Goal: Book appointment/travel/reservation

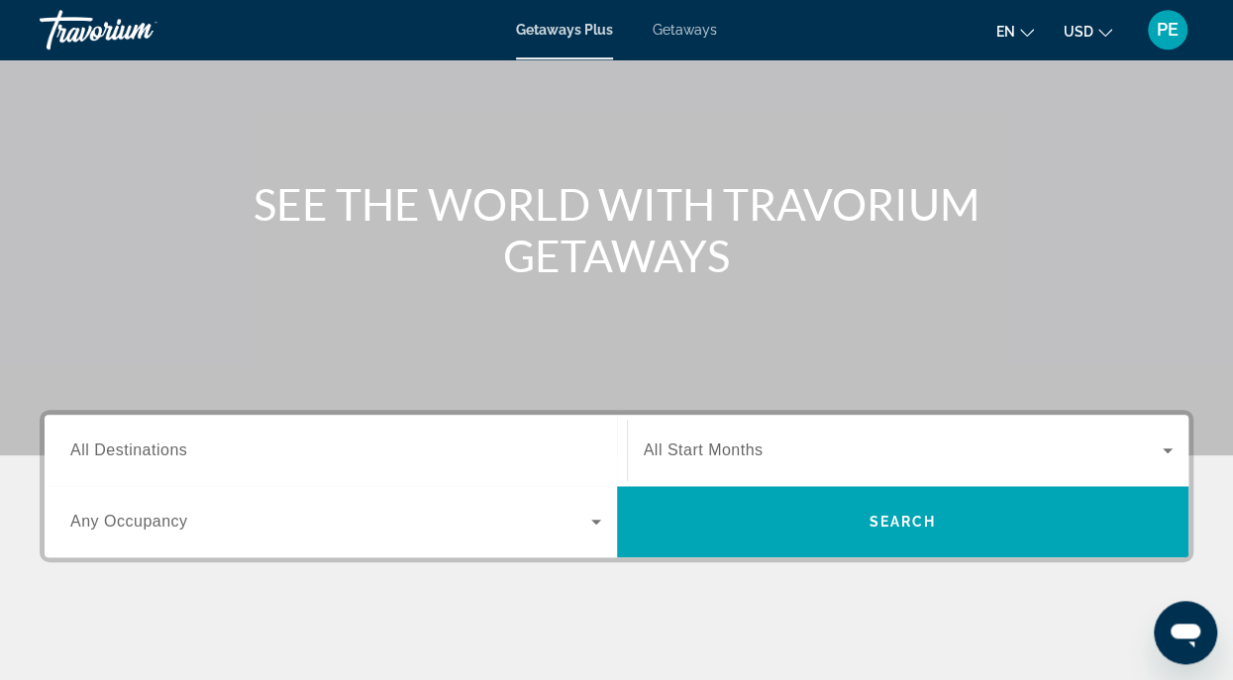
scroll to position [143, 0]
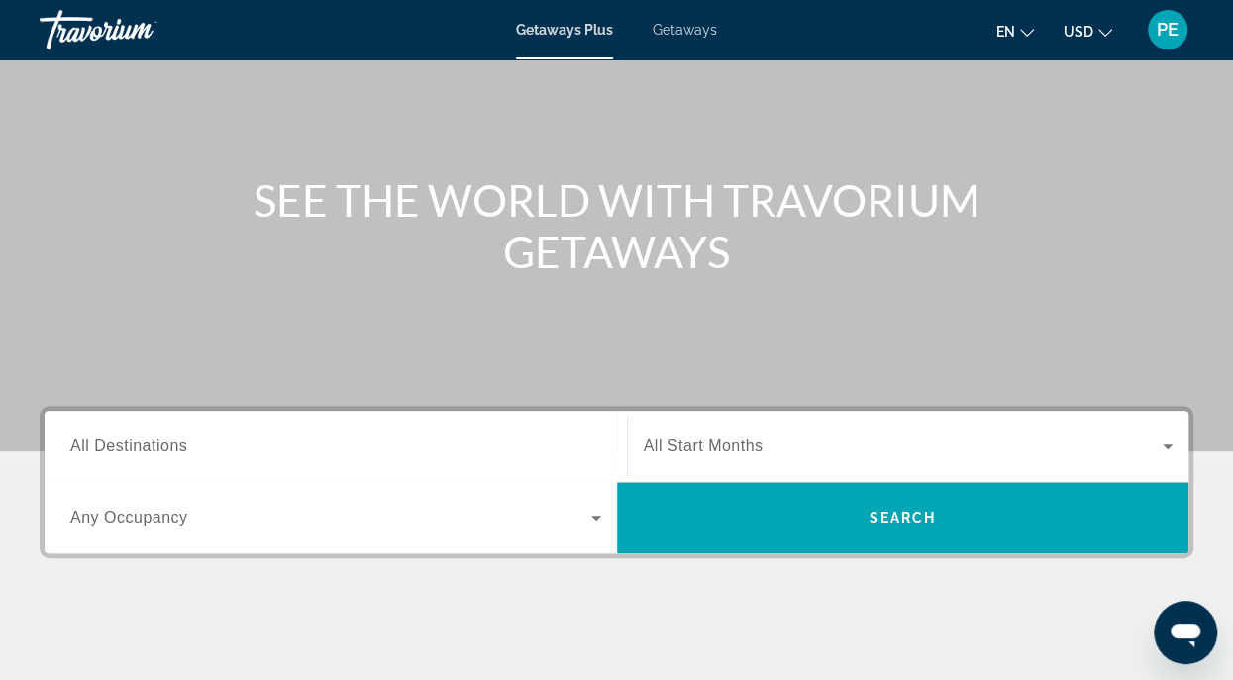
click at [684, 31] on span "Getaways" at bounding box center [684, 30] width 64 height 16
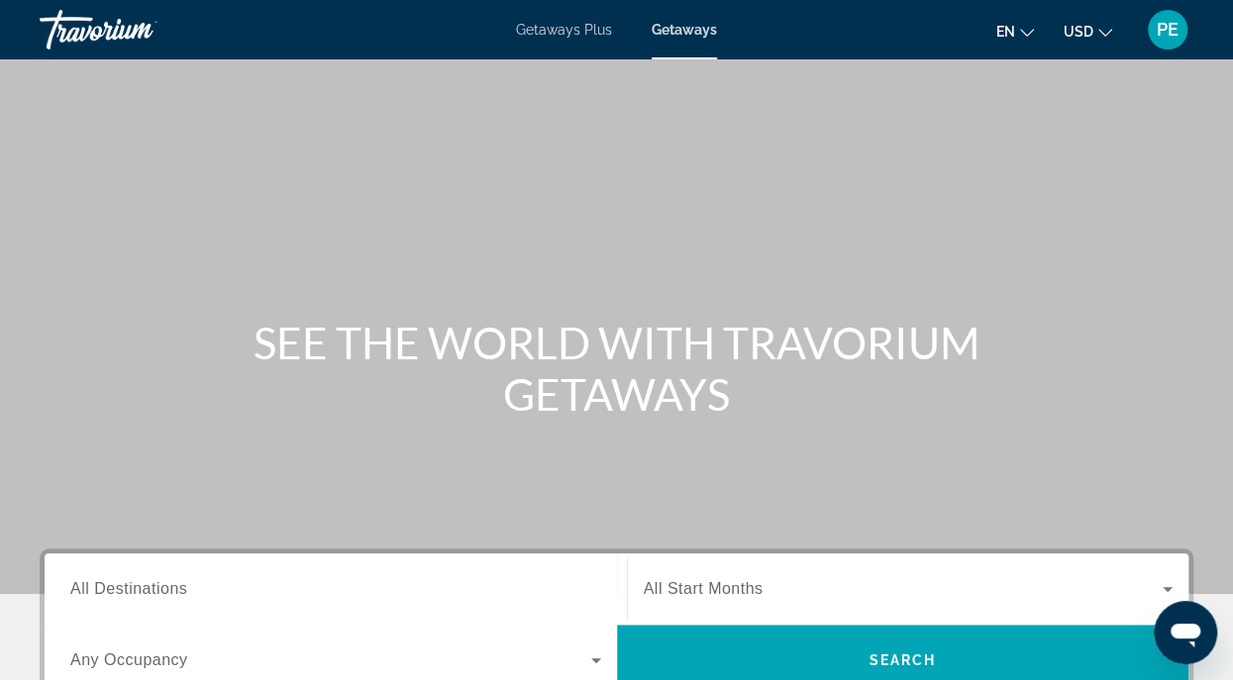
click at [555, 30] on span "Getaways Plus" at bounding box center [564, 30] width 96 height 16
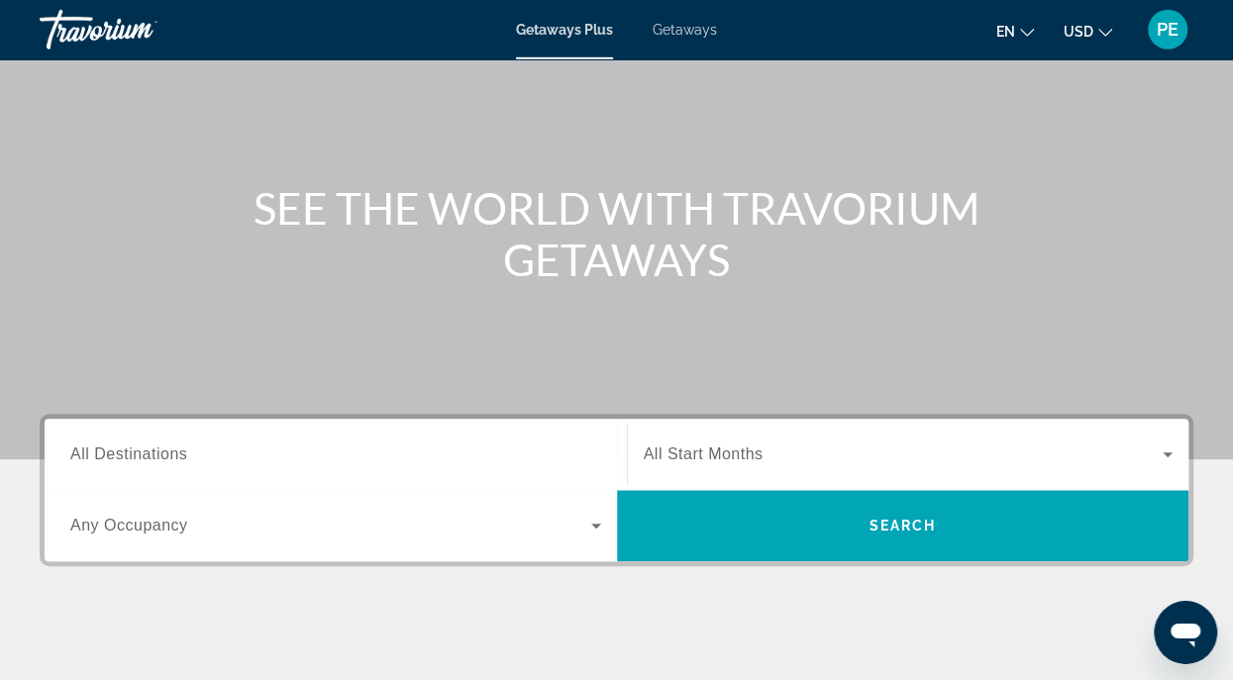
scroll to position [143, 0]
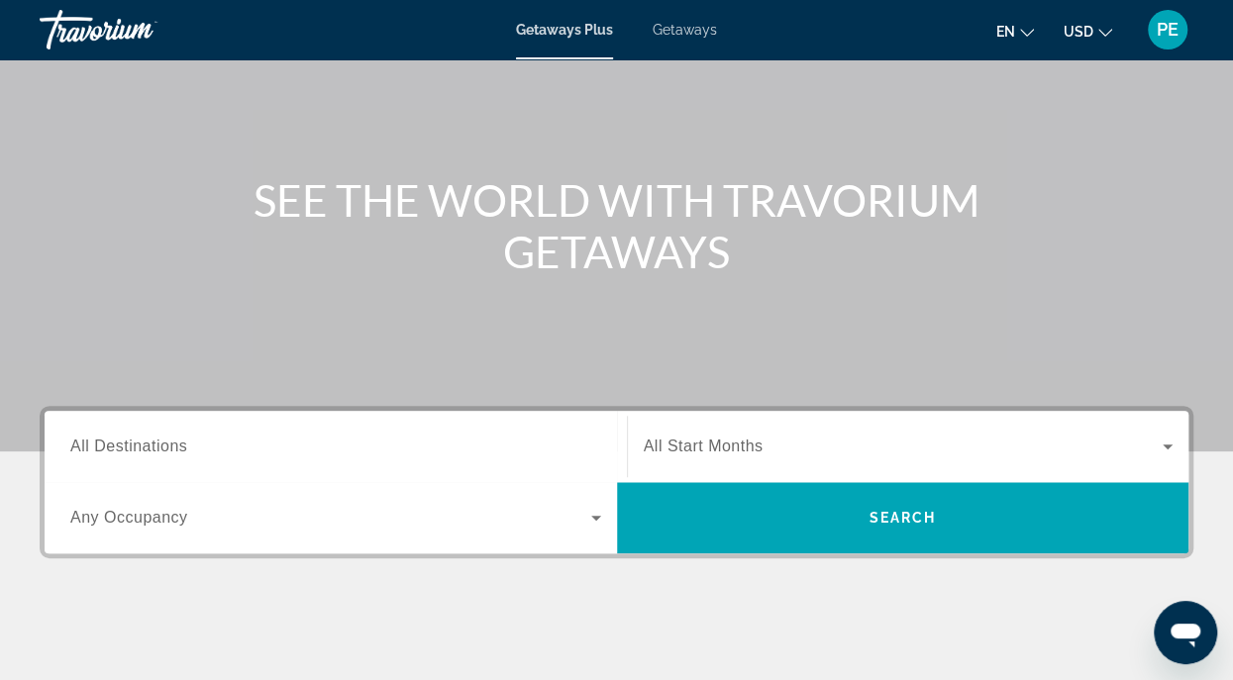
click at [218, 448] on input "Destination All Destinations" at bounding box center [335, 448] width 531 height 24
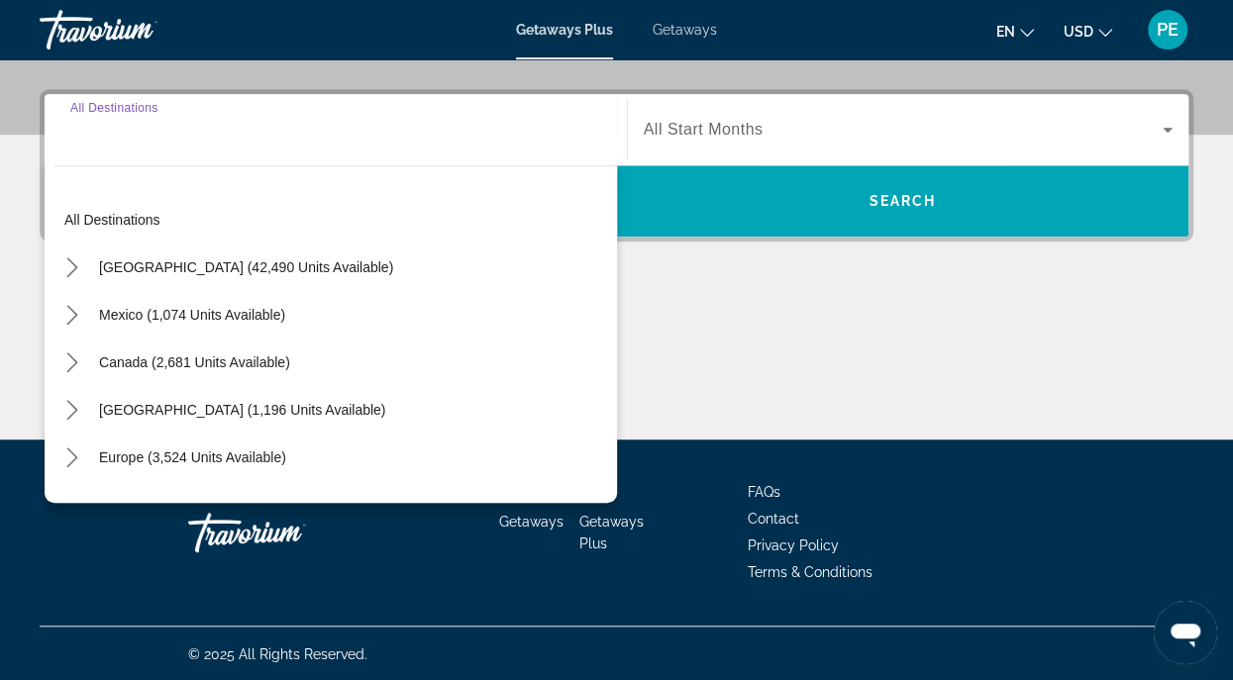
scroll to position [461, 0]
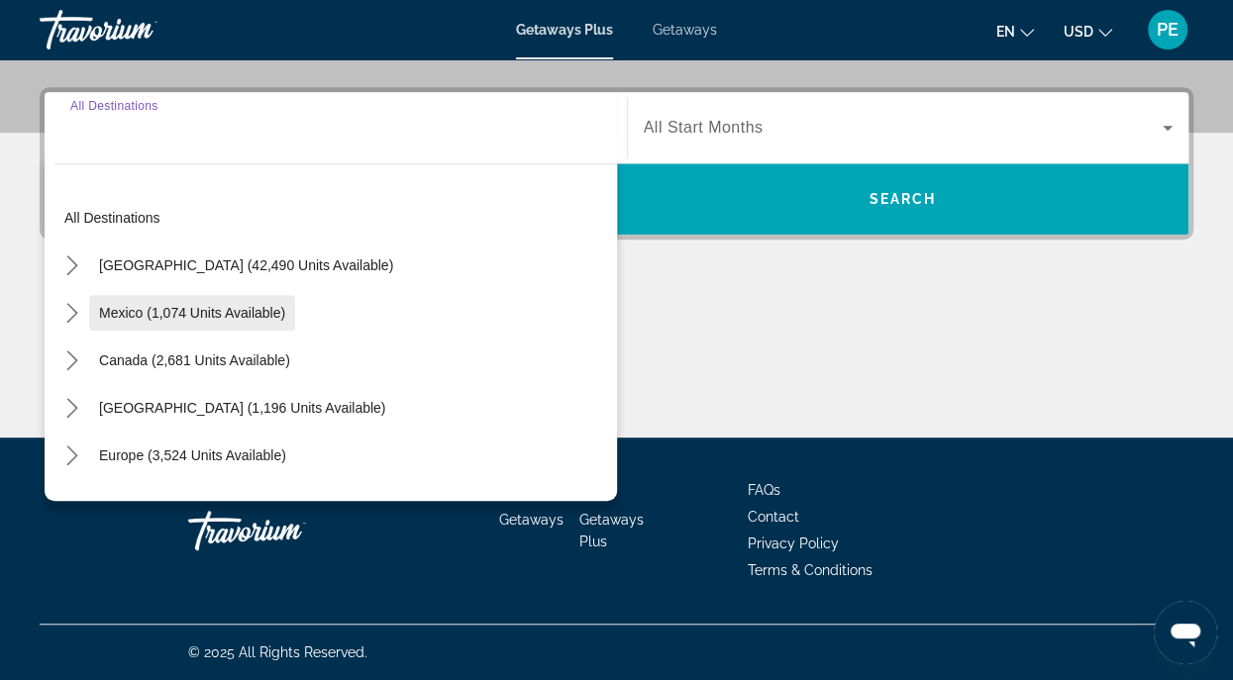
click at [133, 309] on span "Mexico (1,074 units available)" at bounding box center [192, 313] width 186 height 16
type input "**********"
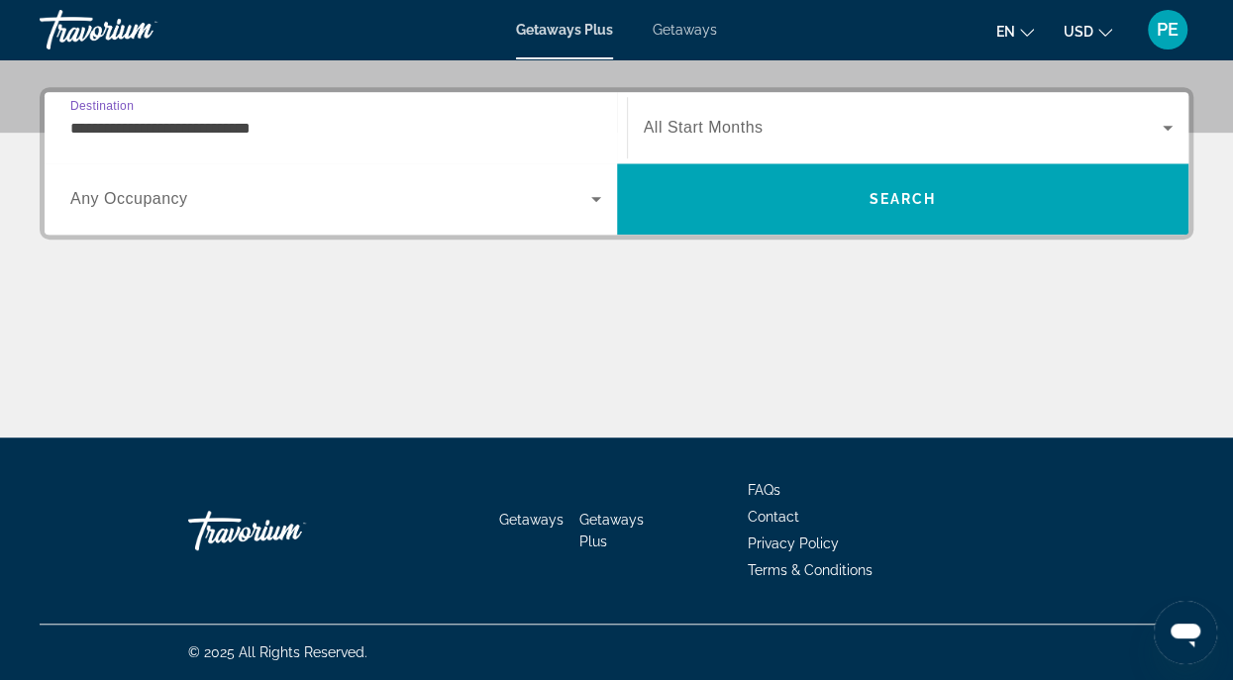
click at [593, 197] on icon "Search widget" at bounding box center [596, 199] width 10 height 5
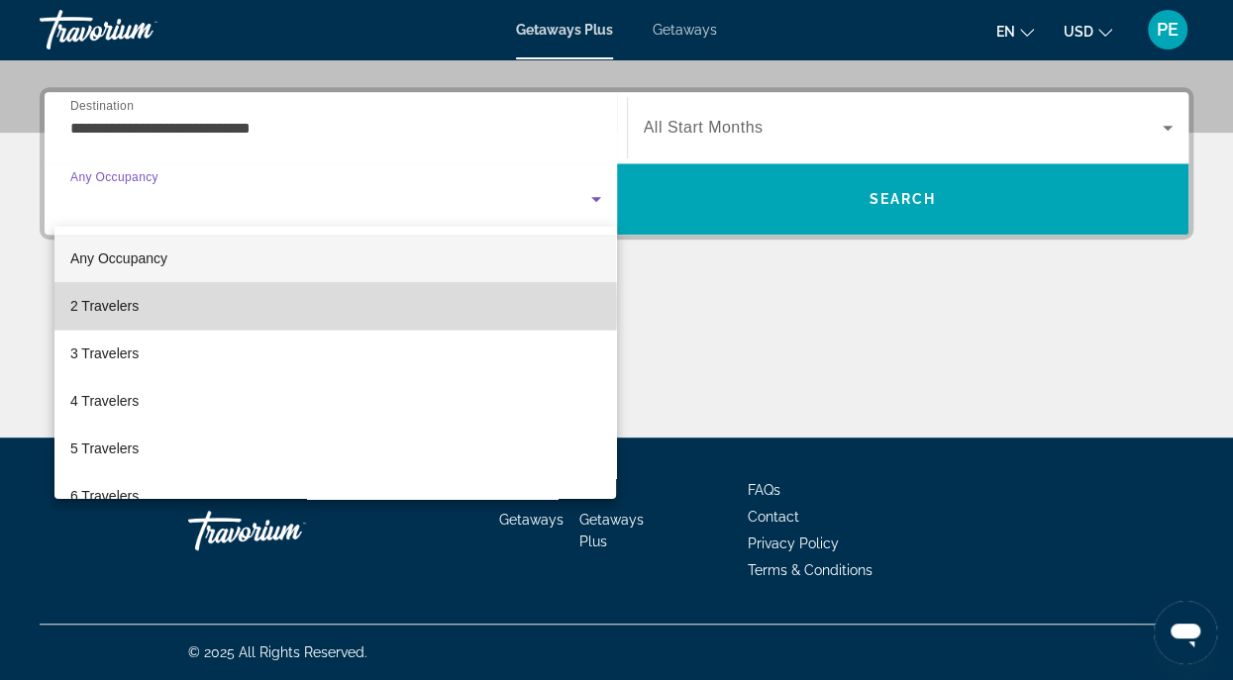
click at [135, 307] on span "2 Travelers" at bounding box center [104, 306] width 68 height 24
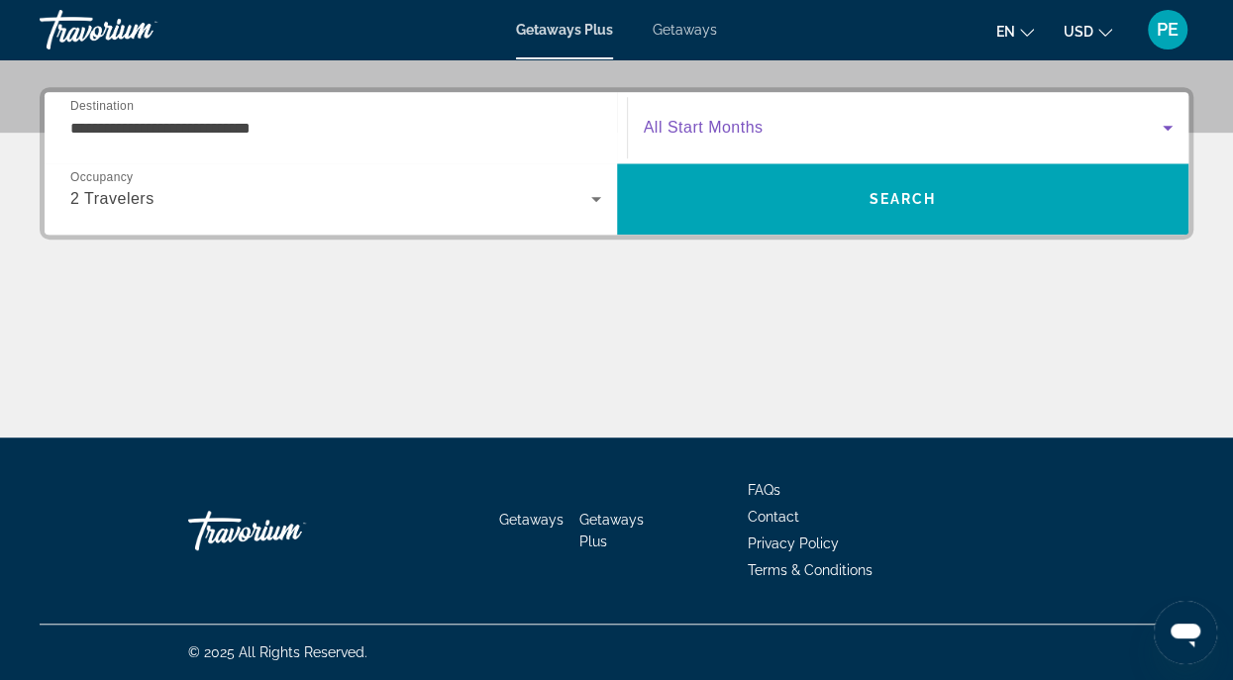
click at [855, 124] on span "Search widget" at bounding box center [904, 128] width 520 height 24
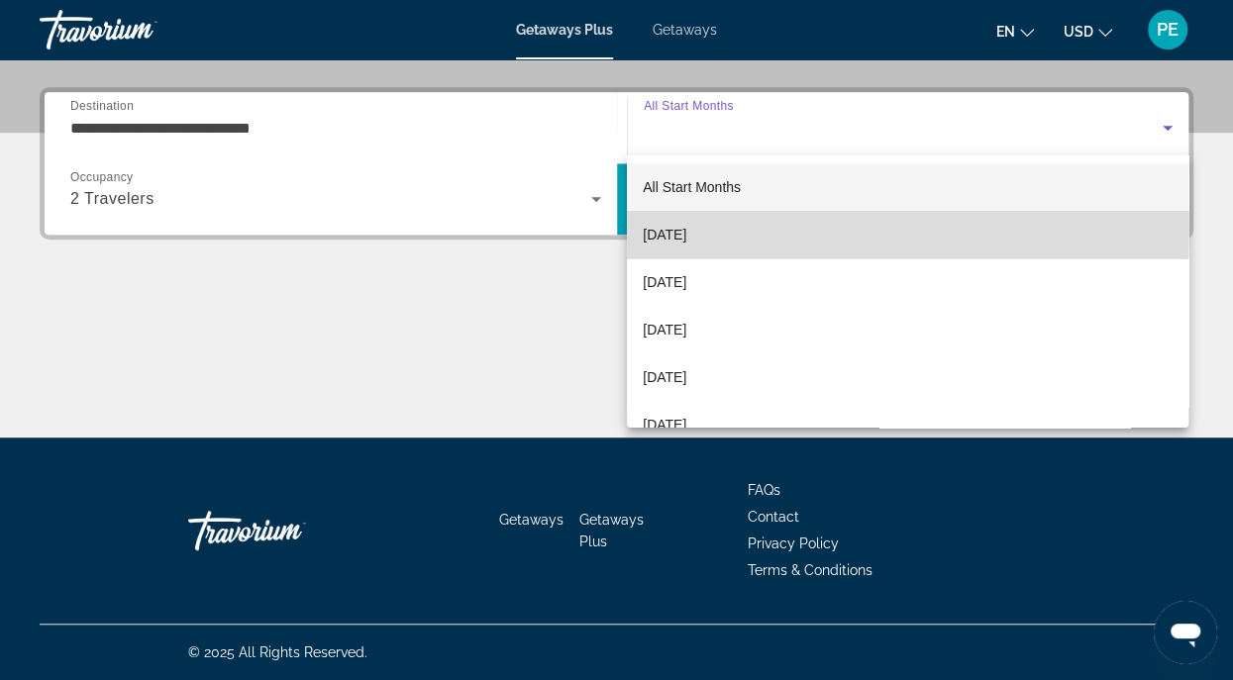
click at [686, 230] on span "[DATE]" at bounding box center [665, 235] width 44 height 24
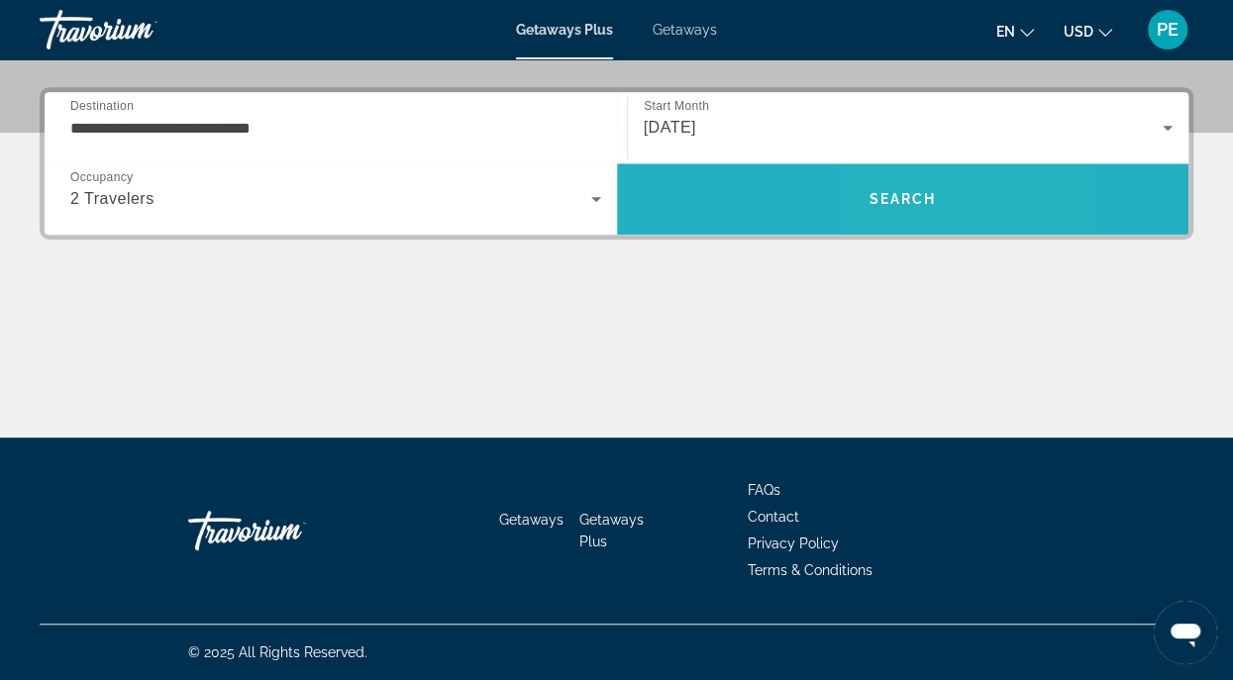
click at [890, 201] on span "Search" at bounding box center [901, 199] width 67 height 16
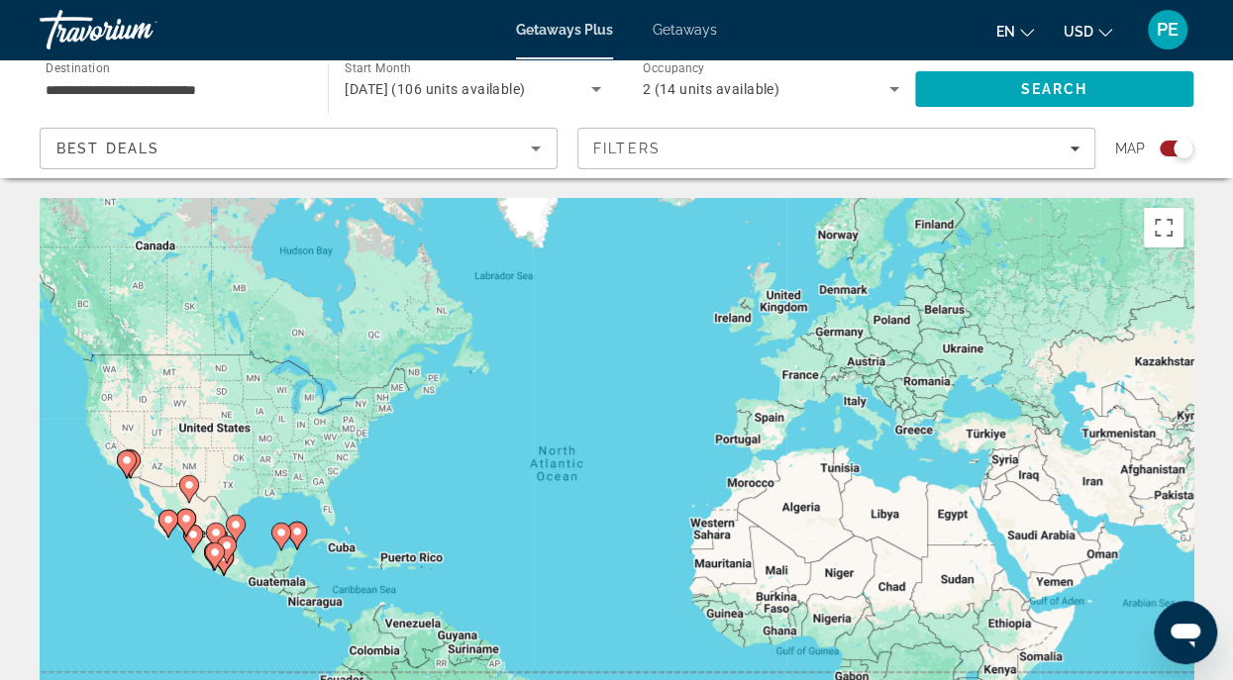
click at [540, 149] on icon "Sort by" at bounding box center [536, 149] width 24 height 24
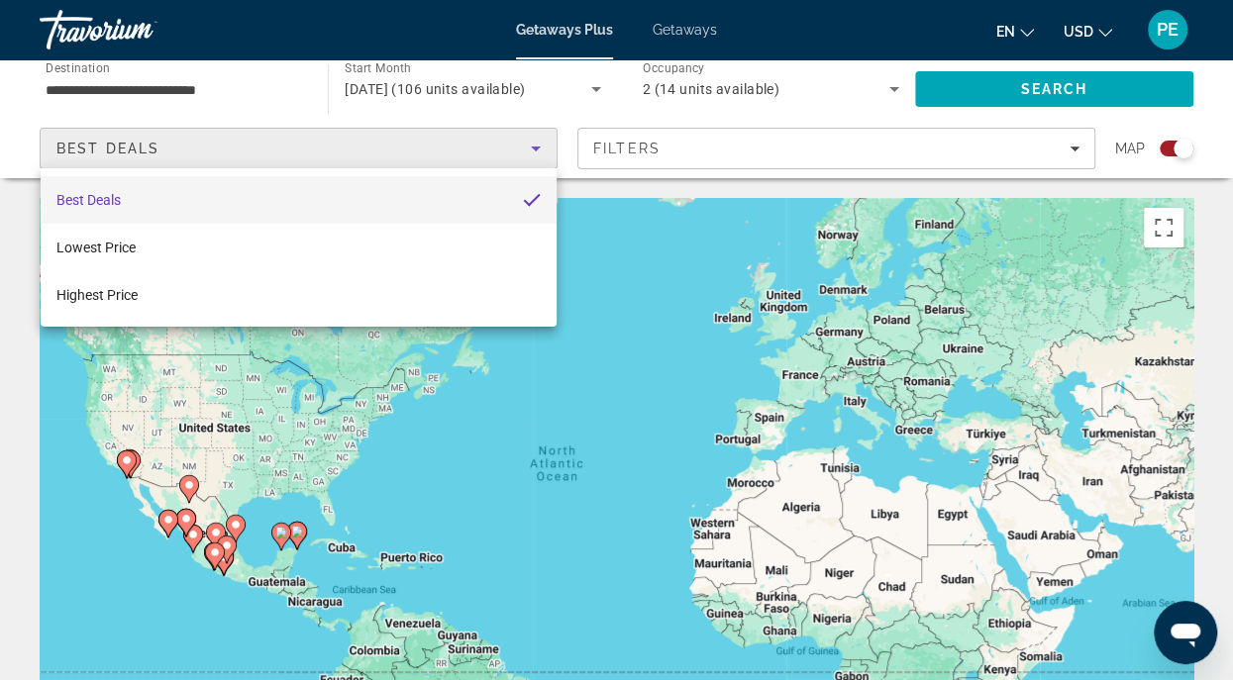
click at [540, 149] on div at bounding box center [616, 340] width 1233 height 680
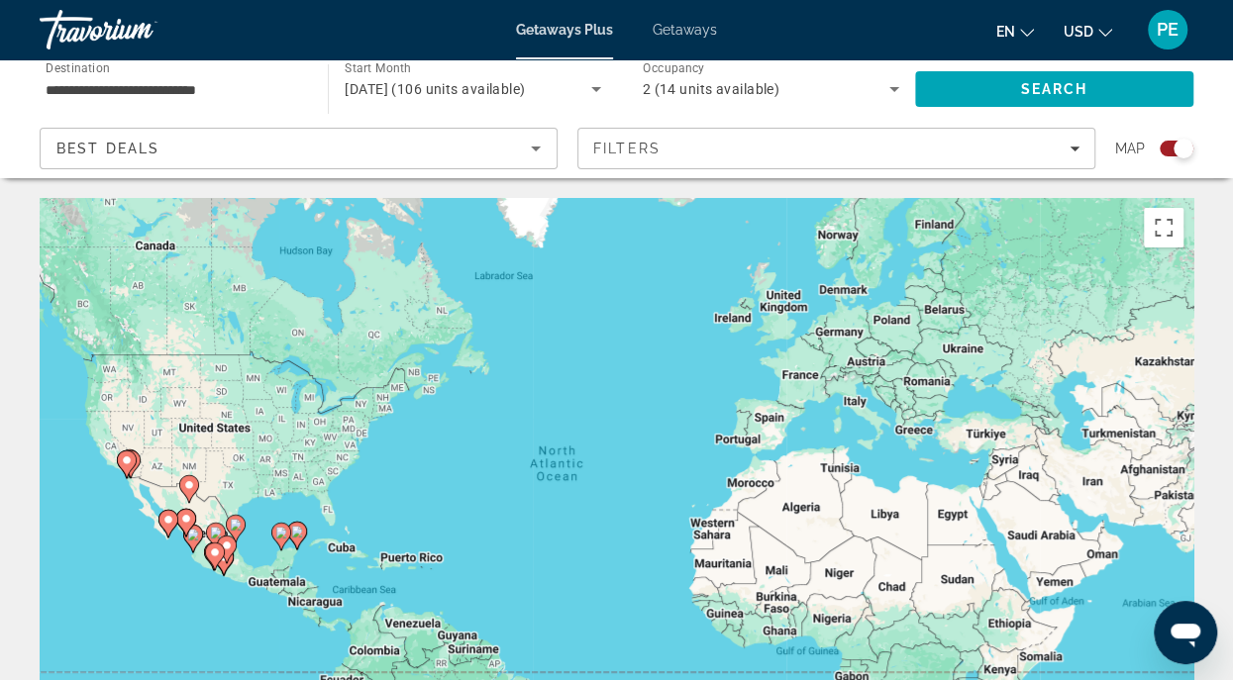
click at [540, 149] on icon "Sort by" at bounding box center [536, 149] width 24 height 24
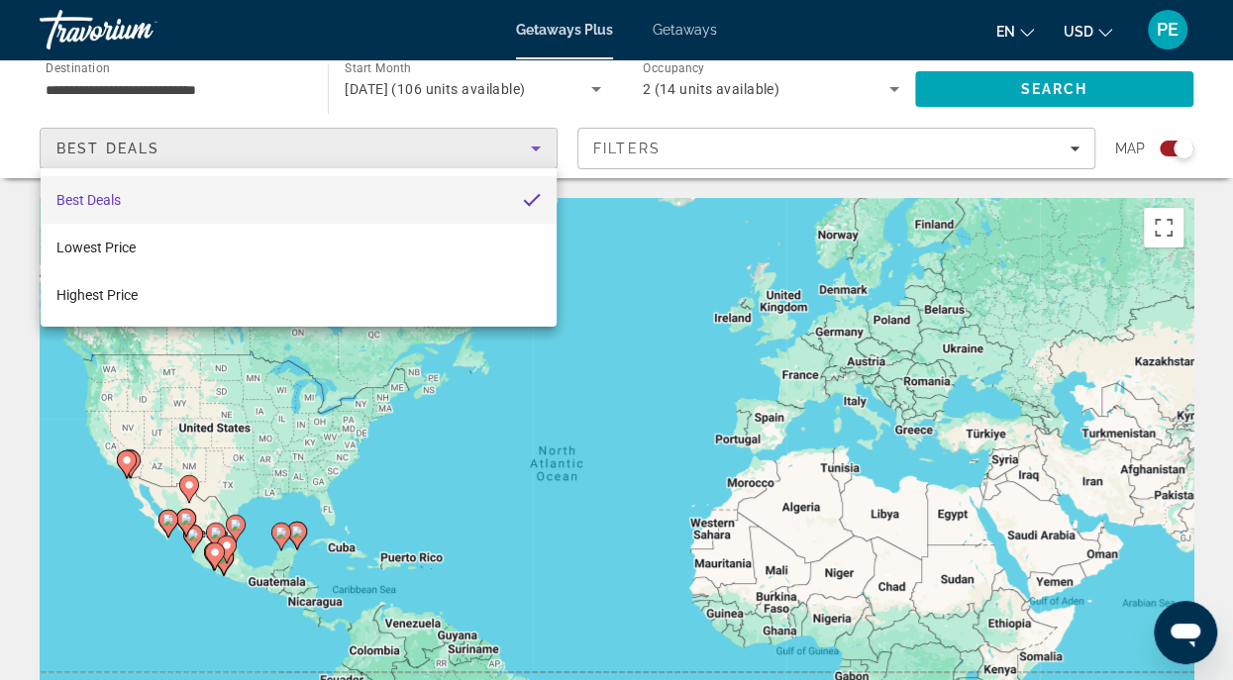
click at [302, 191] on mat-option "Best Deals" at bounding box center [299, 200] width 516 height 48
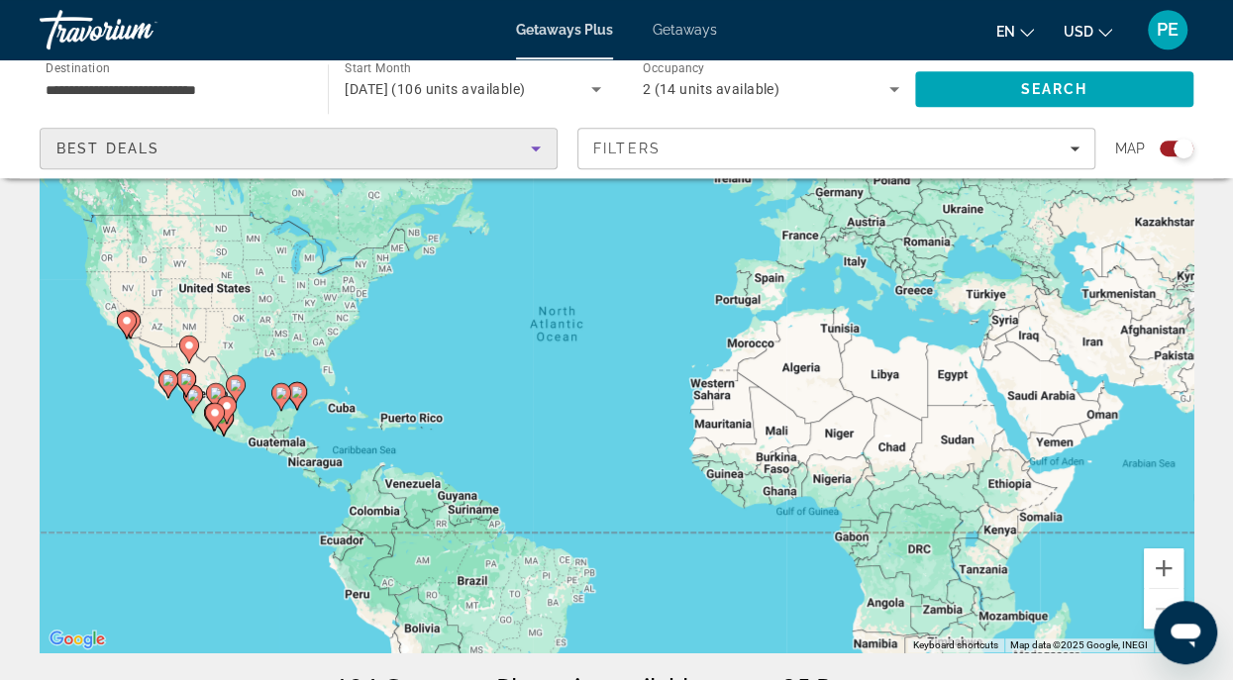
scroll to position [143, 0]
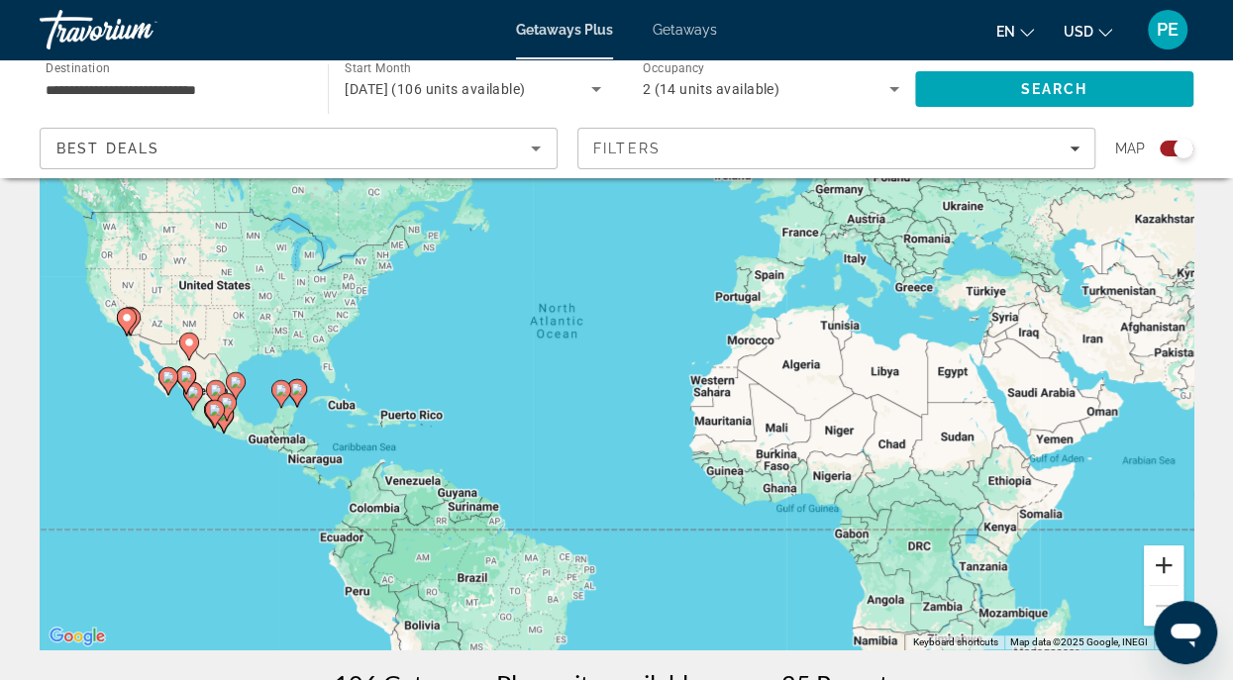
click at [1160, 564] on button "Zoom in" at bounding box center [1163, 566] width 40 height 40
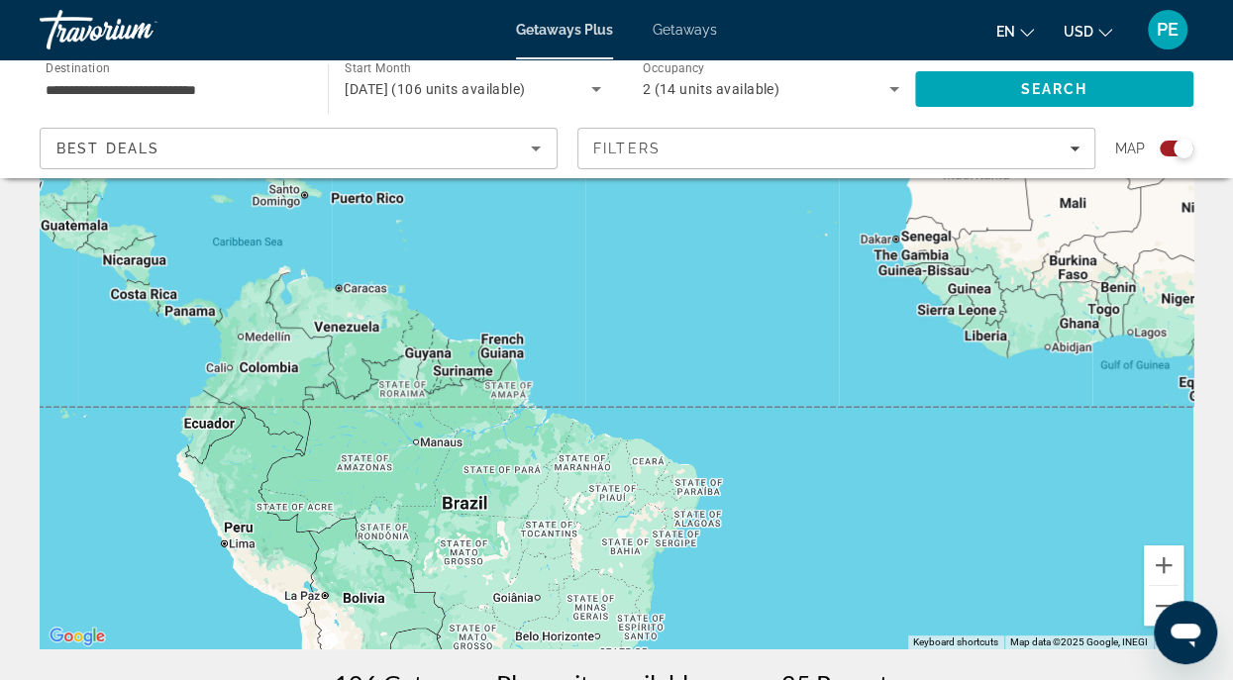
drag, startPoint x: 543, startPoint y: 482, endPoint x: 683, endPoint y: 172, distance: 340.3
click at [683, 172] on div "To activate drag with keyboard, press Alt + Enter. Once in keyboard drag state,…" at bounding box center [616, 352] width 1153 height 594
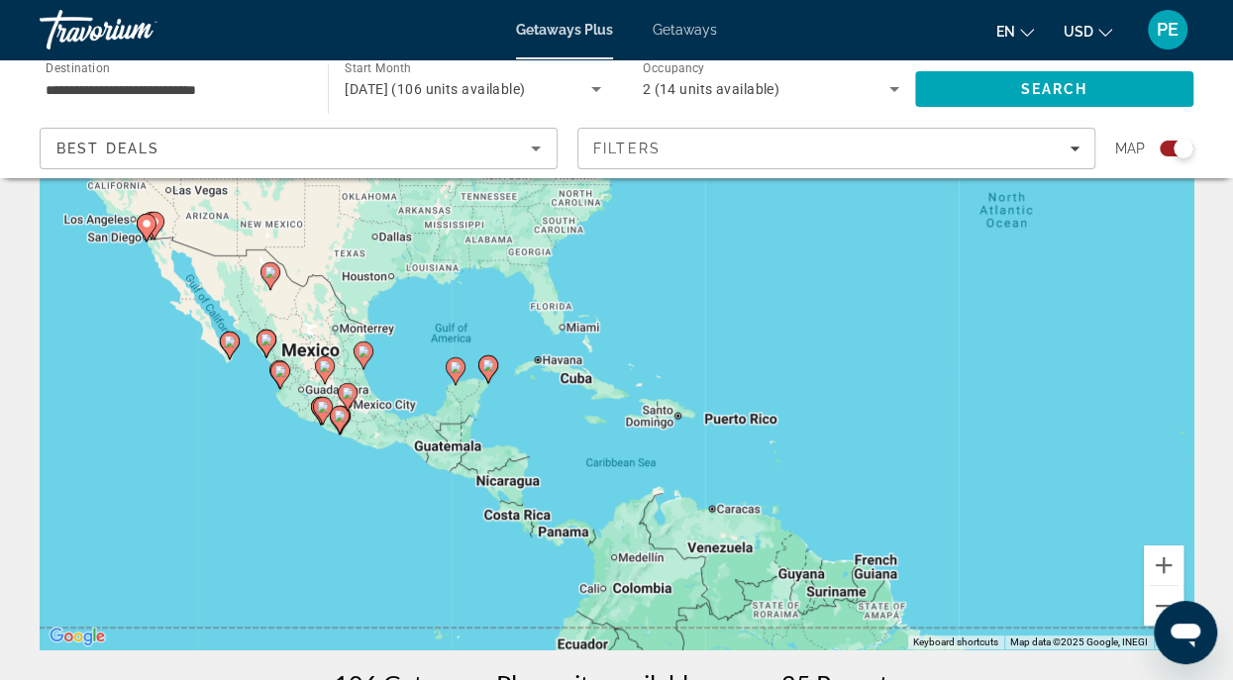
drag, startPoint x: 399, startPoint y: 296, endPoint x: 779, endPoint y: 522, distance: 442.1
click at [779, 522] on div "To activate drag with keyboard, press Alt + Enter. Once in keyboard drag state,…" at bounding box center [616, 352] width 1153 height 594
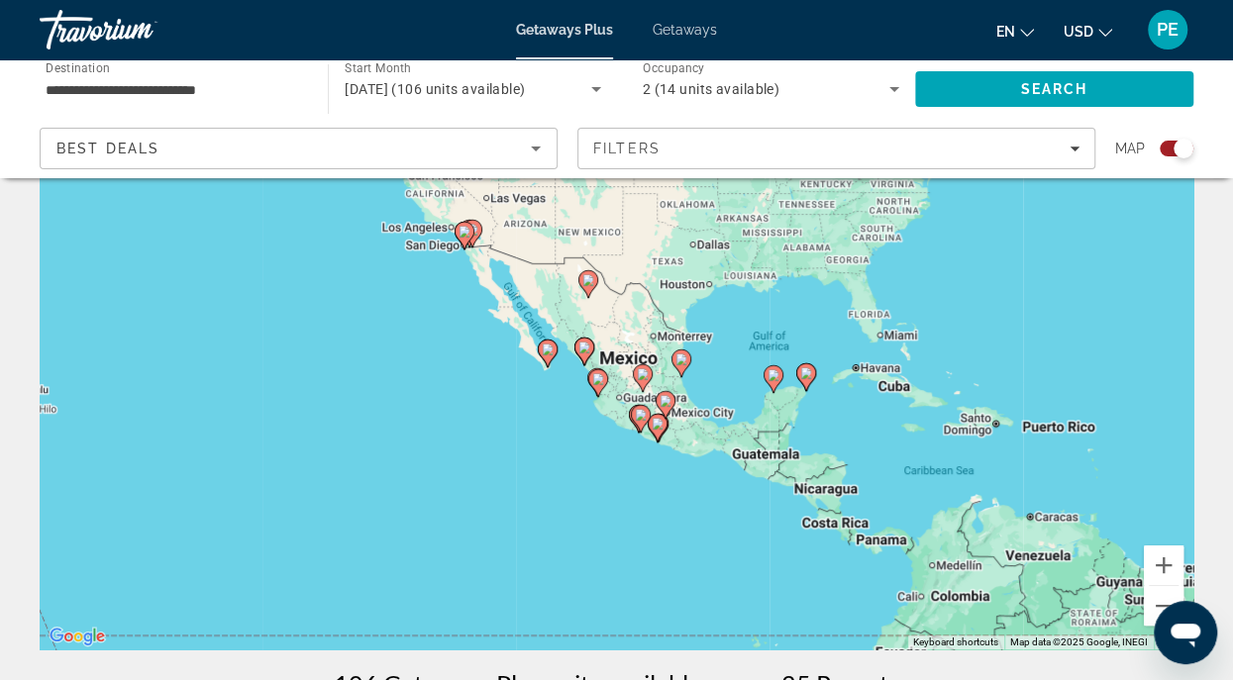
drag, startPoint x: 460, startPoint y: 447, endPoint x: 780, endPoint y: 455, distance: 319.9
click at [780, 455] on div "To activate drag with keyboard, press Alt + Enter. Once in keyboard drag state,…" at bounding box center [616, 352] width 1153 height 594
click at [1160, 562] on button "Zoom in" at bounding box center [1163, 566] width 40 height 40
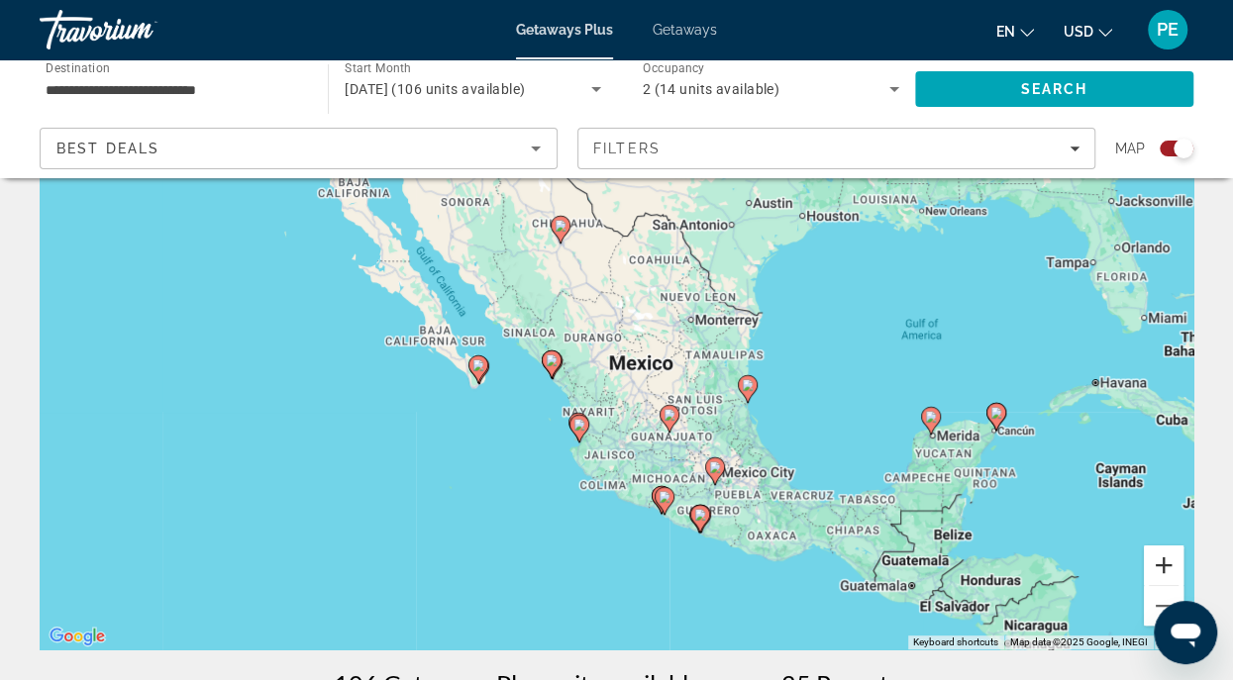
click at [1160, 562] on button "Zoom in" at bounding box center [1163, 566] width 40 height 40
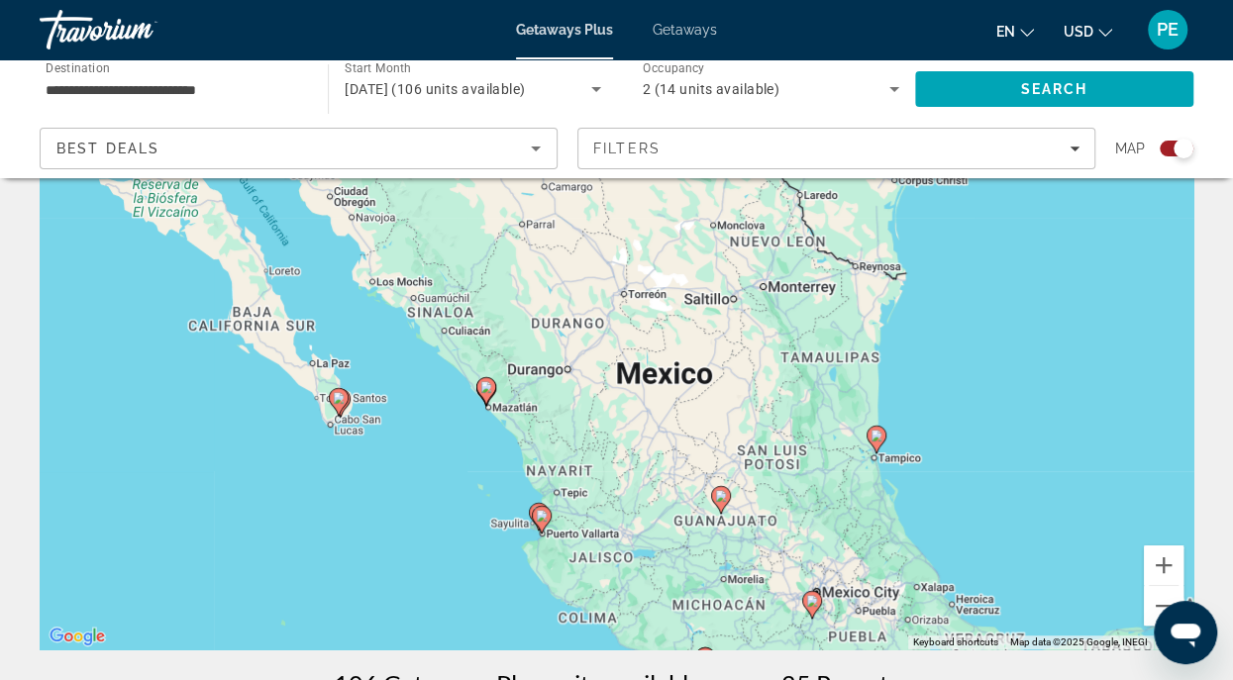
click at [719, 497] on image "Main content" at bounding box center [721, 496] width 12 height 12
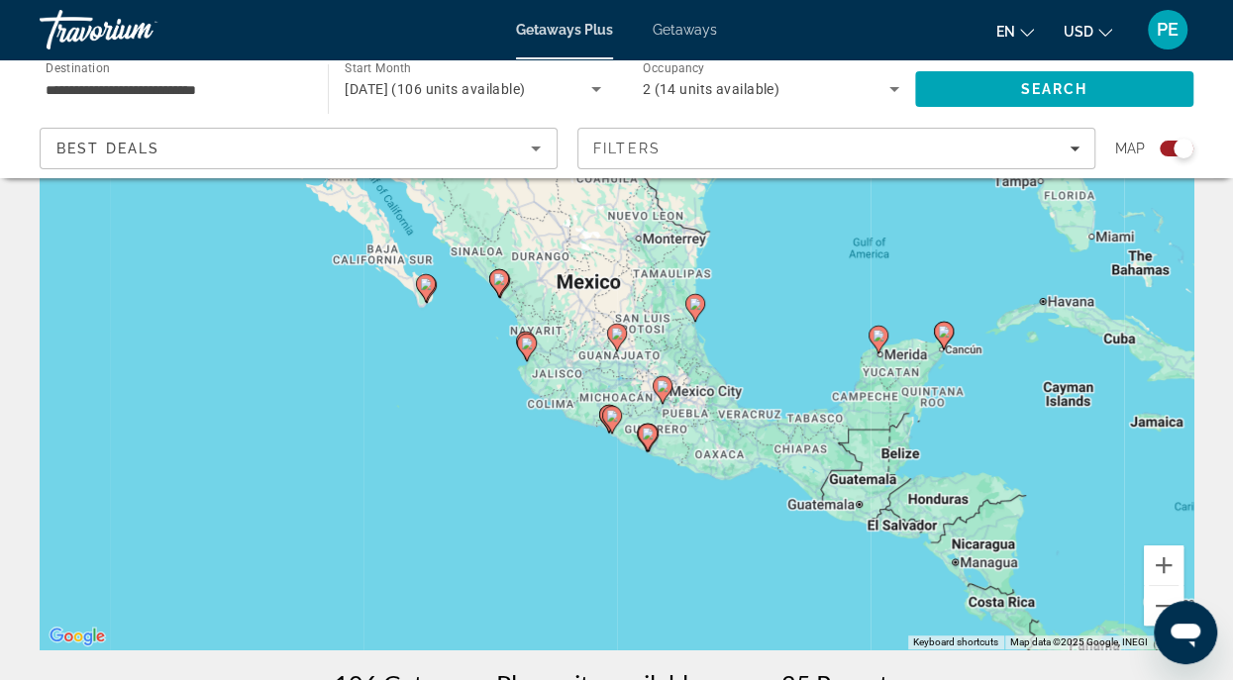
click at [617, 338] on image "Main content" at bounding box center [617, 334] width 12 height 12
type input "**********"
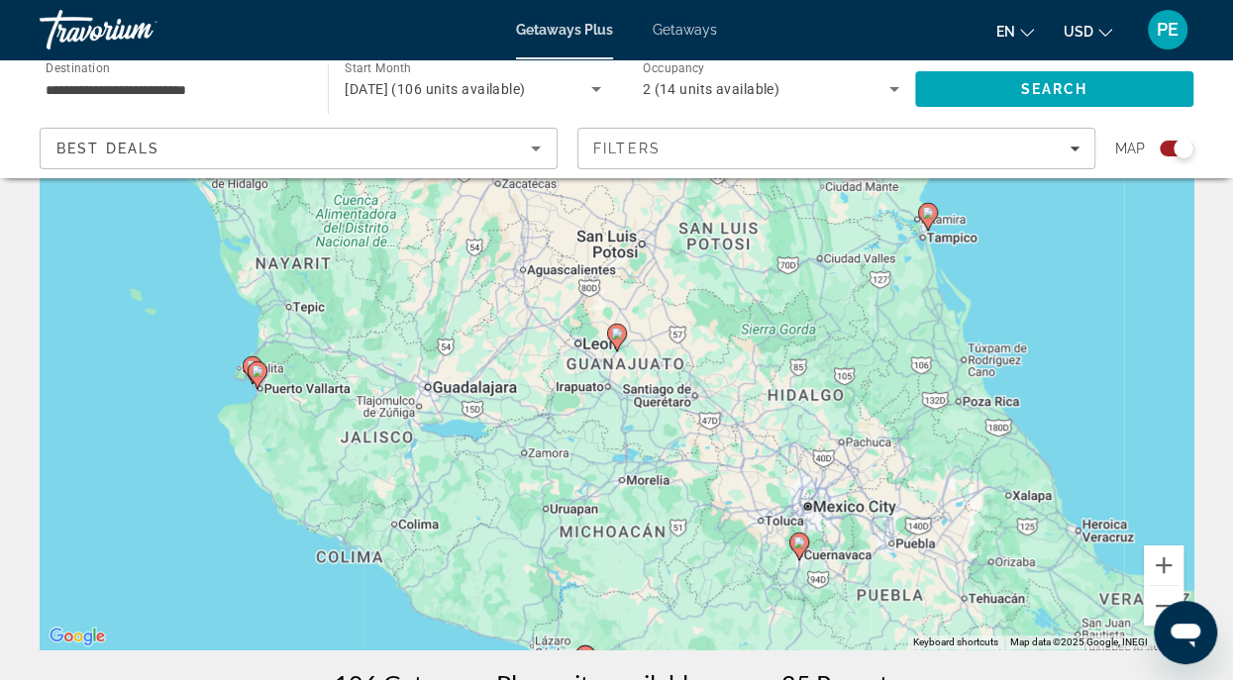
click at [617, 338] on image "Main content" at bounding box center [617, 334] width 12 height 12
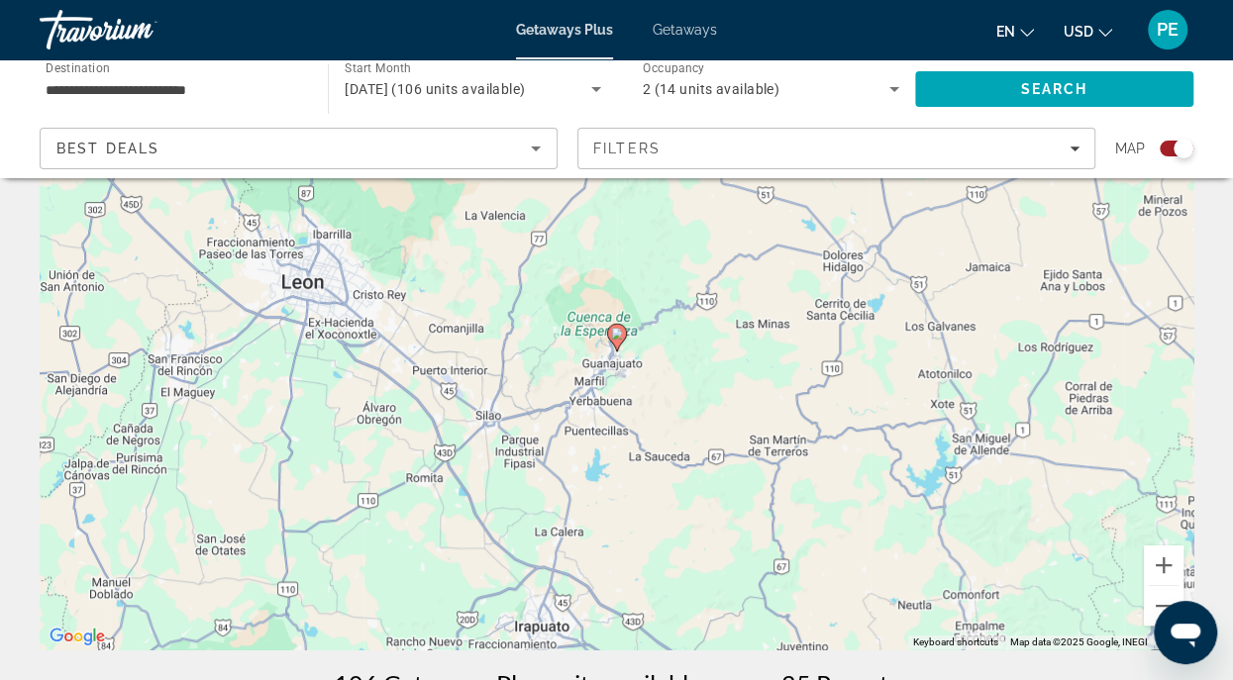
click at [617, 338] on image "Main content" at bounding box center [617, 334] width 12 height 12
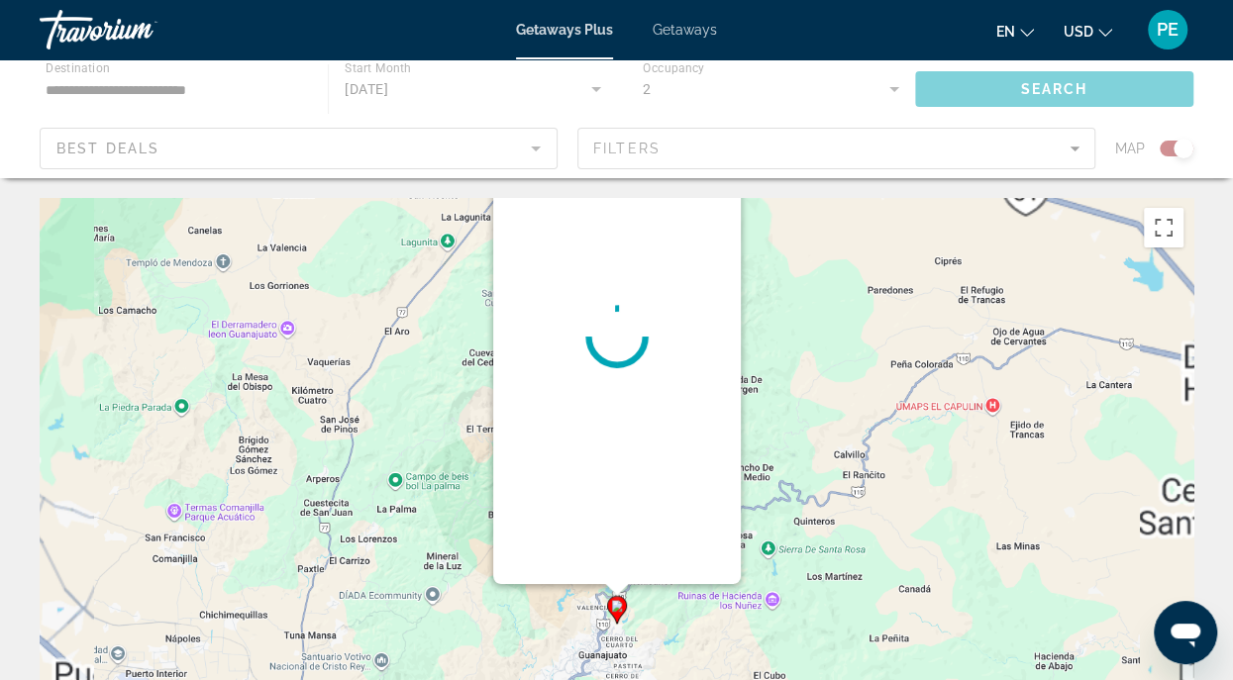
scroll to position [0, 0]
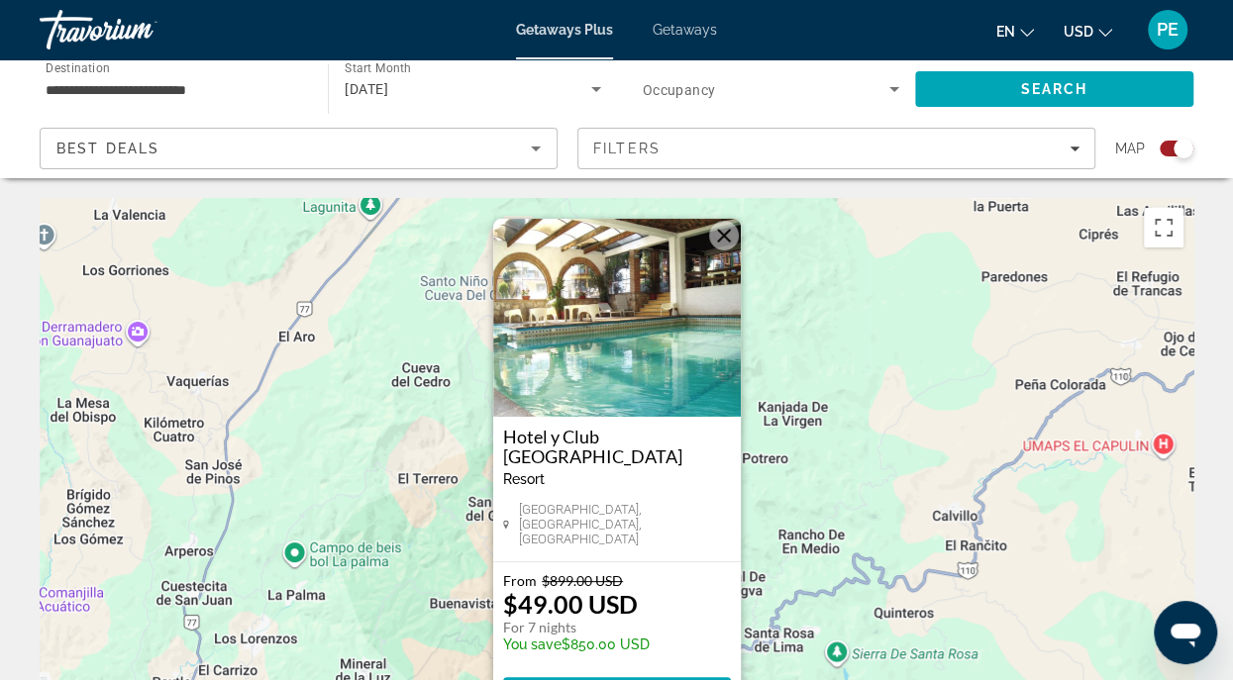
click at [594, 303] on img "Main content" at bounding box center [617, 318] width 248 height 198
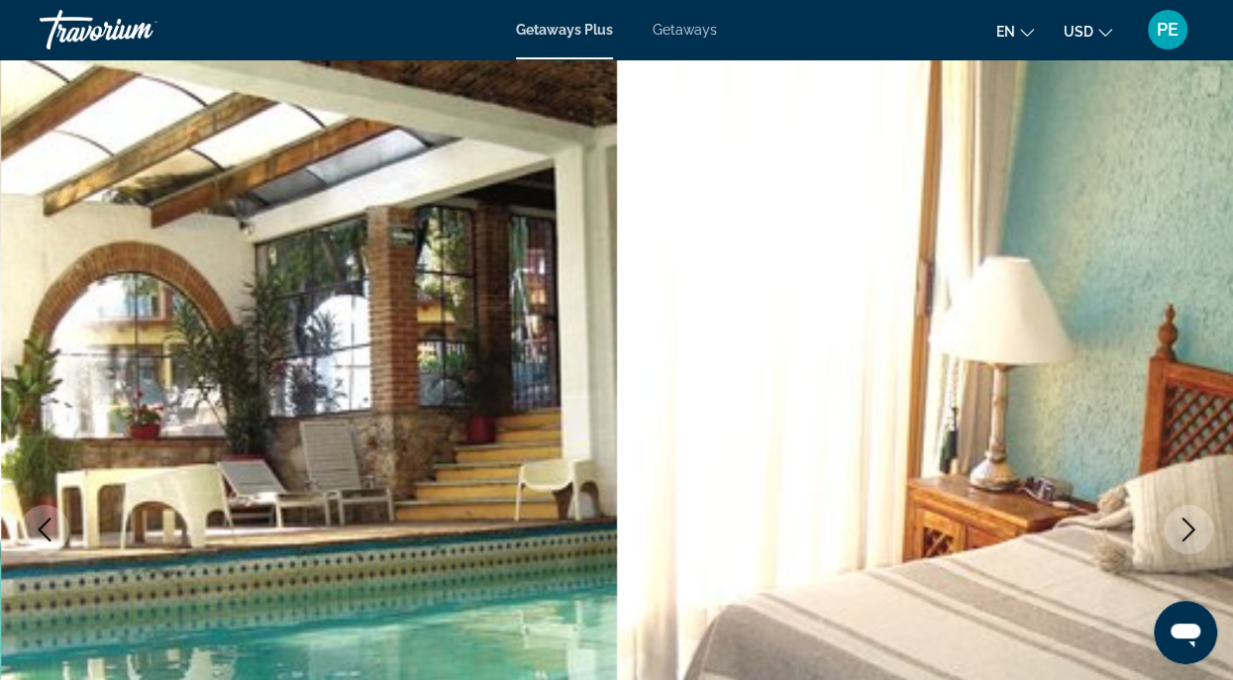
click at [1185, 525] on icon "Next image" at bounding box center [1188, 530] width 24 height 24
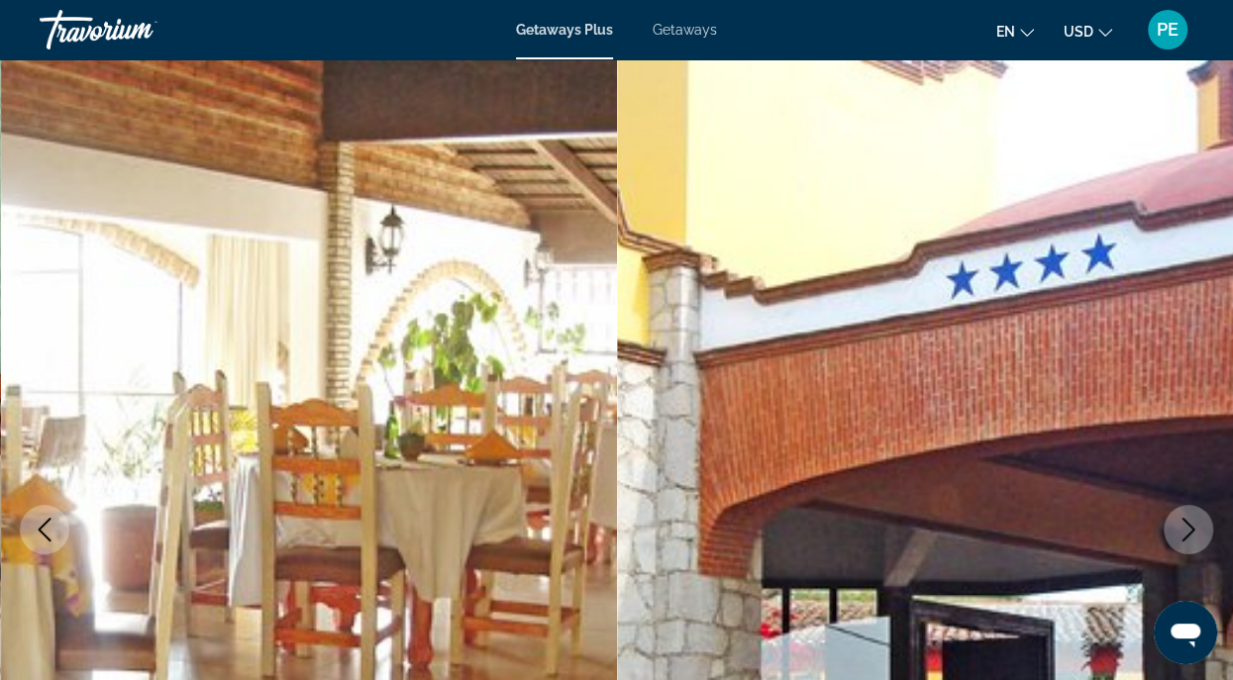
click at [1185, 525] on icon "Next image" at bounding box center [1188, 530] width 24 height 24
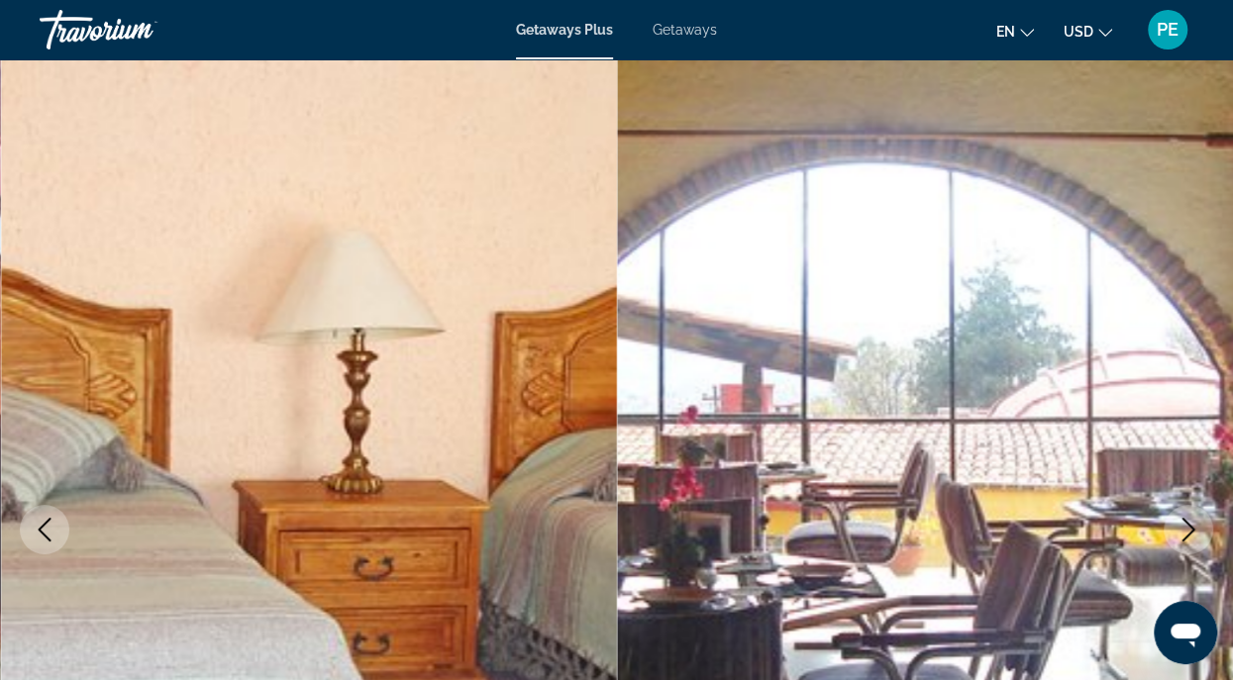
click at [1185, 525] on icon "Next image" at bounding box center [1188, 530] width 24 height 24
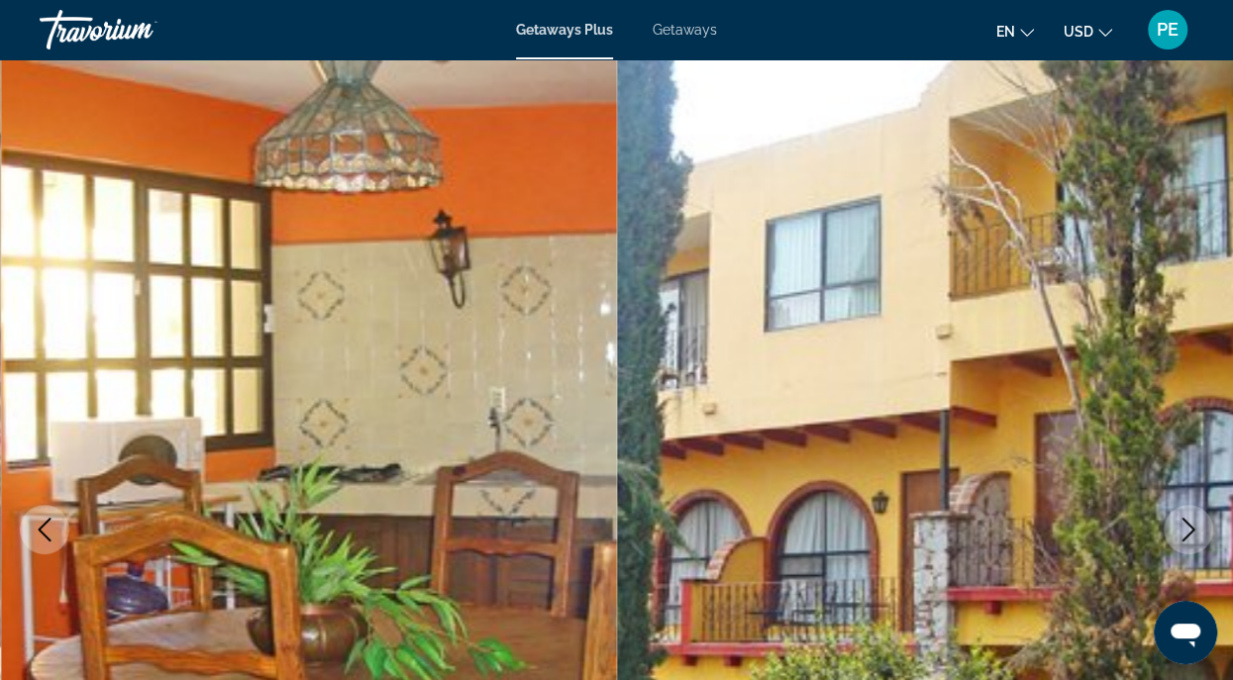
click at [1185, 525] on icon "Next image" at bounding box center [1188, 530] width 24 height 24
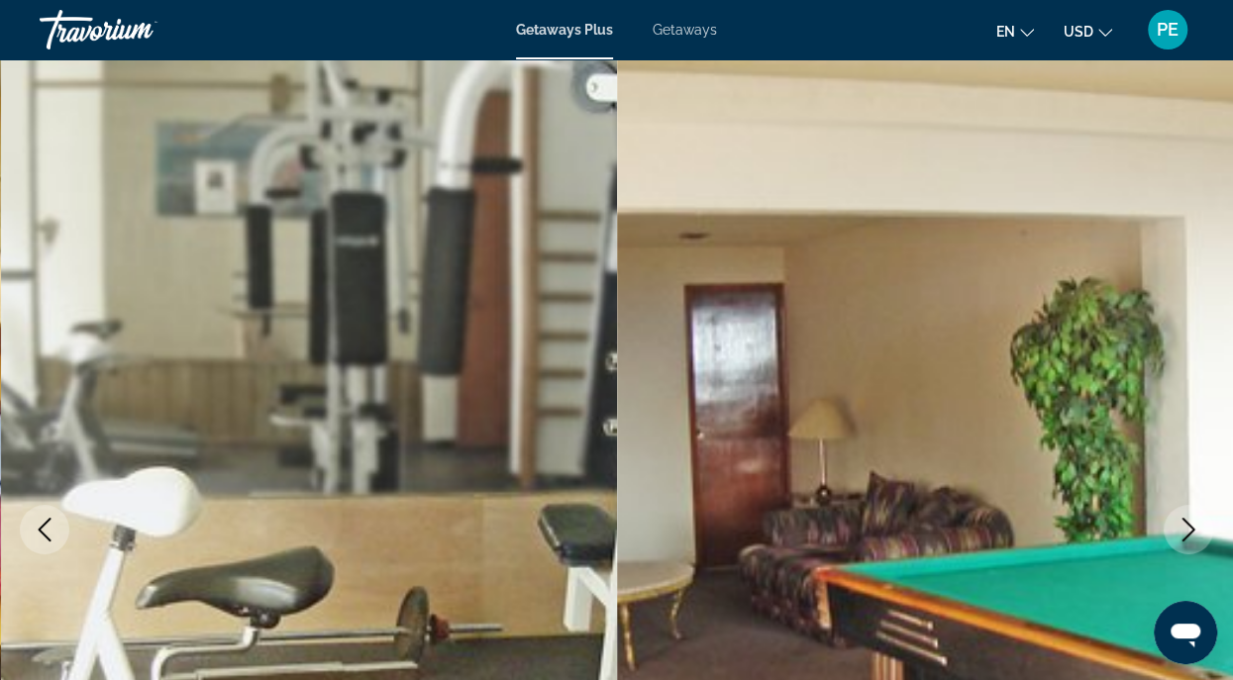
click at [1185, 525] on icon "Next image" at bounding box center [1188, 530] width 24 height 24
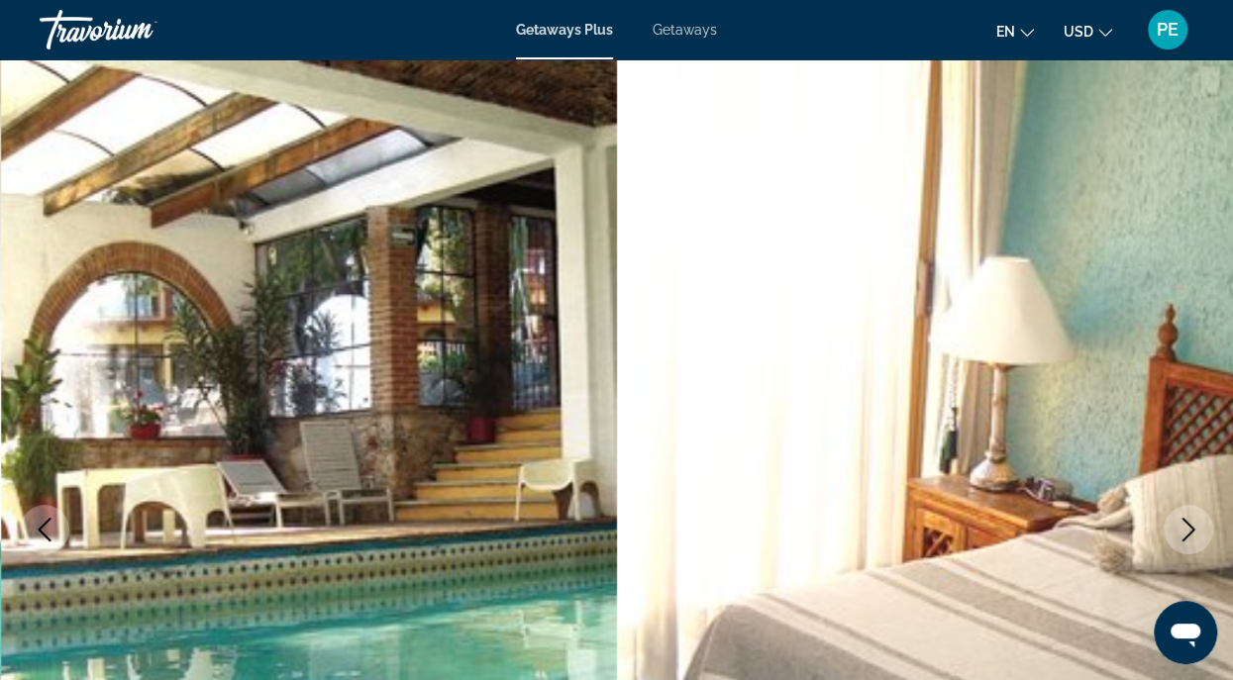
click at [1185, 525] on icon "Next image" at bounding box center [1188, 530] width 24 height 24
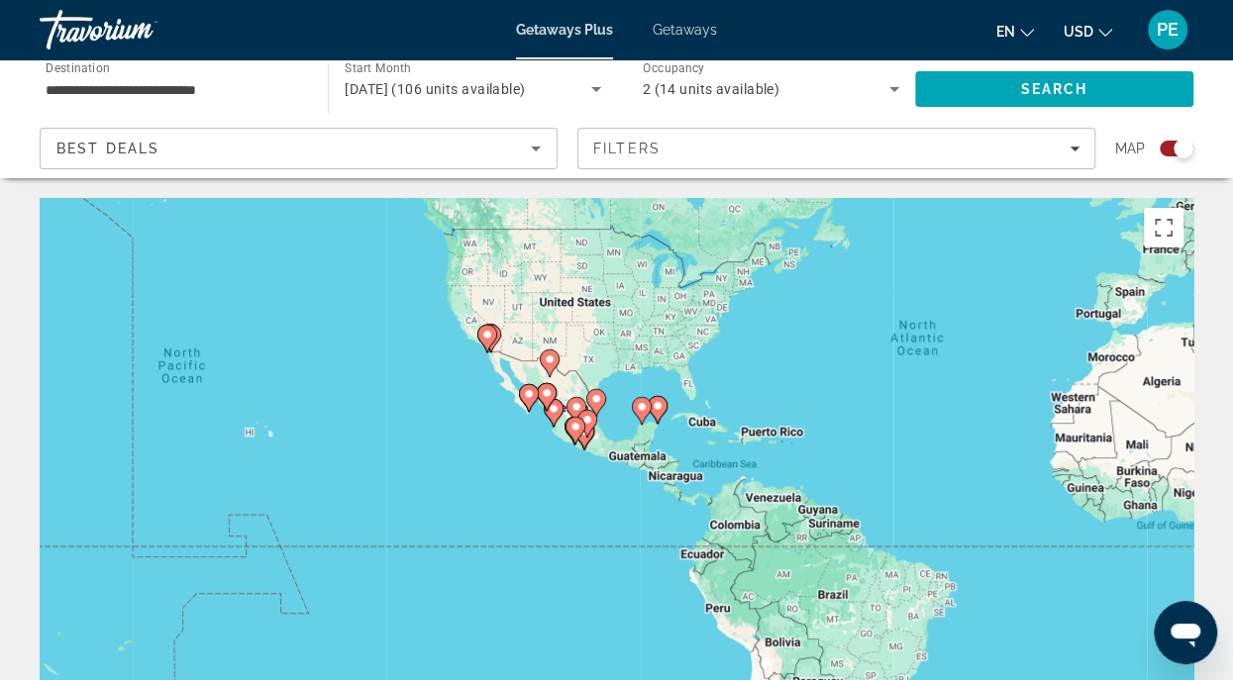
drag, startPoint x: 530, startPoint y: 531, endPoint x: 891, endPoint y: 403, distance: 383.3
click at [891, 403] on div "To activate drag with keyboard, press Alt + Enter. Once in keyboard drag state,…" at bounding box center [616, 495] width 1153 height 594
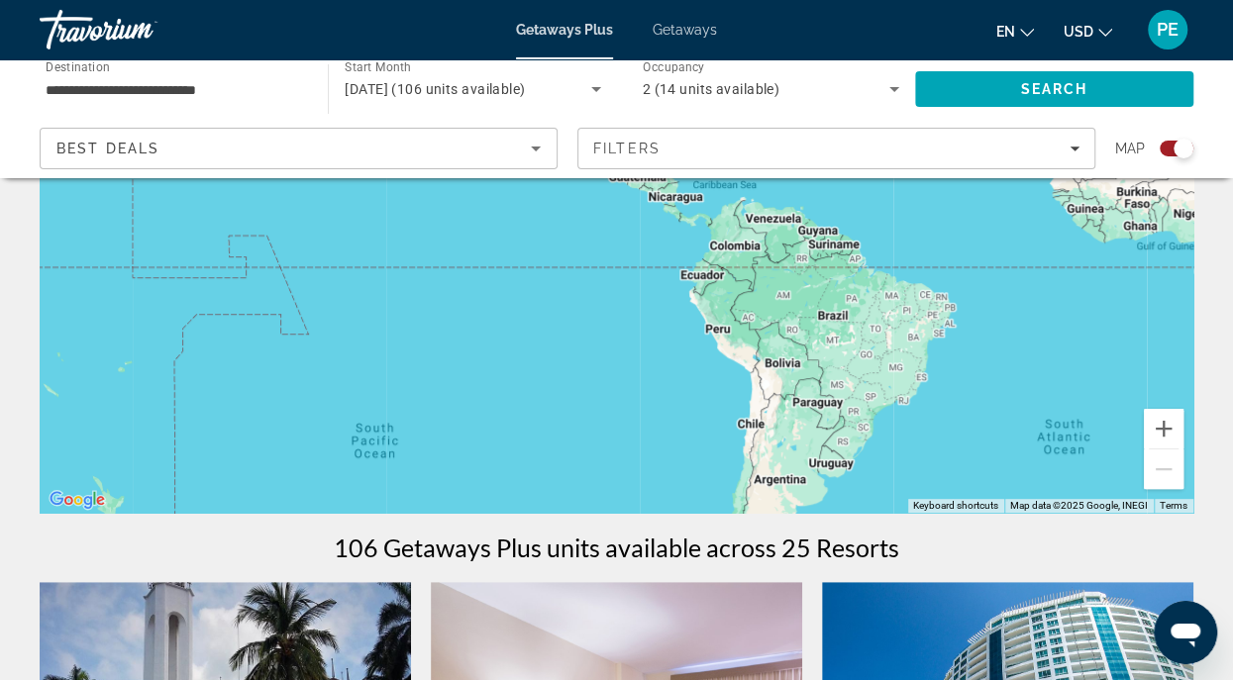
scroll to position [285, 0]
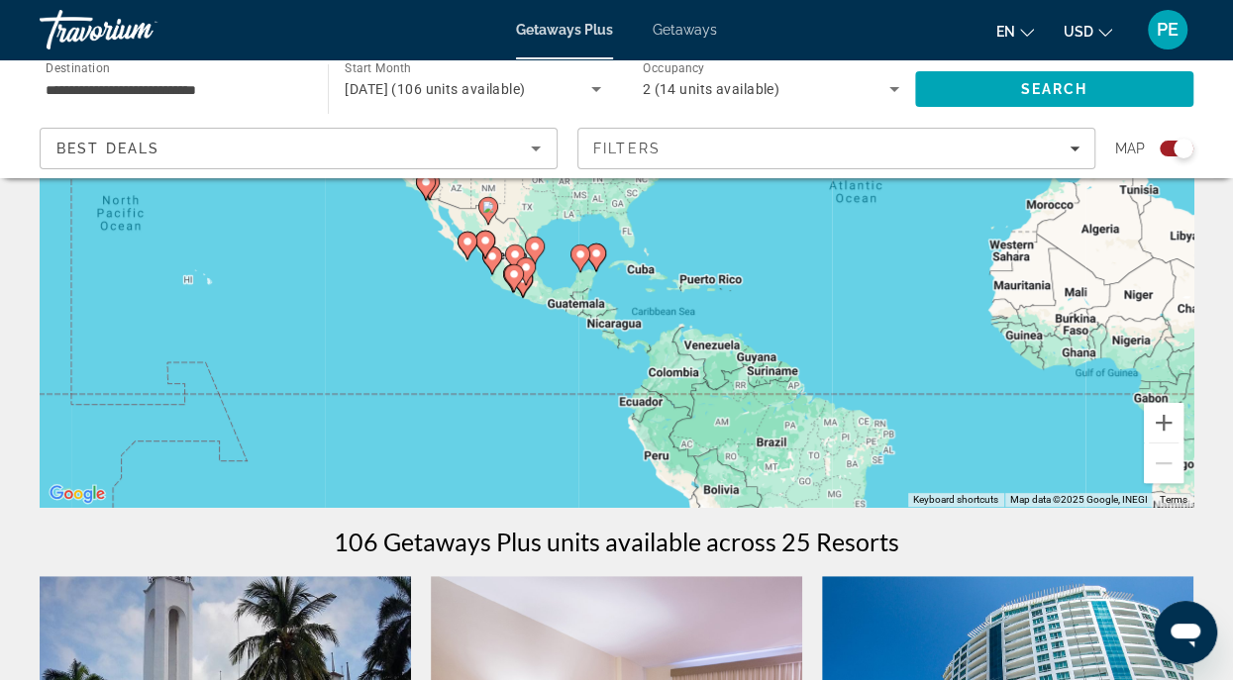
drag, startPoint x: 772, startPoint y: 302, endPoint x: 710, endPoint y: 443, distance: 153.8
click at [710, 443] on div "To activate drag with keyboard, press Alt + Enter. Once in keyboard drag state,…" at bounding box center [616, 210] width 1153 height 594
click at [1160, 421] on button "Zoom in" at bounding box center [1163, 423] width 40 height 40
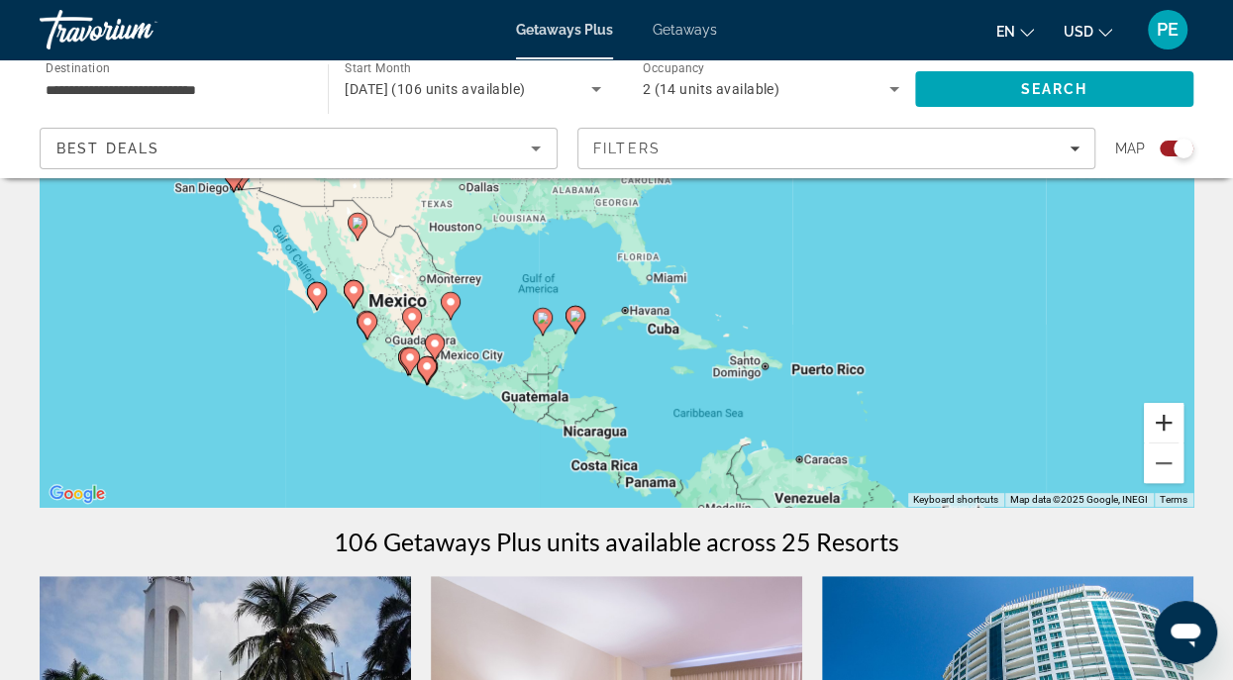
click at [1160, 421] on button "Zoom in" at bounding box center [1163, 423] width 40 height 40
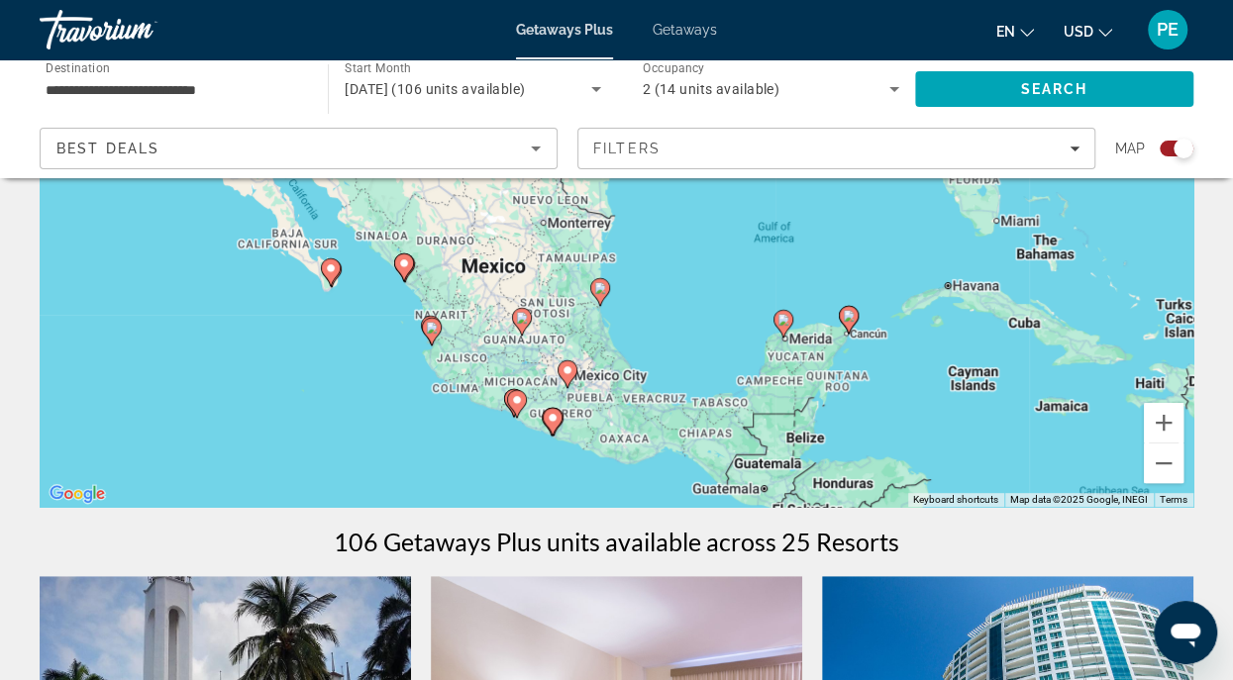
drag, startPoint x: 381, startPoint y: 362, endPoint x: 690, endPoint y: 240, distance: 332.4
click at [690, 240] on div "To activate drag with keyboard, press Alt + Enter. Once in keyboard drag state,…" at bounding box center [616, 210] width 1153 height 594
click at [1164, 417] on button "Zoom in" at bounding box center [1163, 423] width 40 height 40
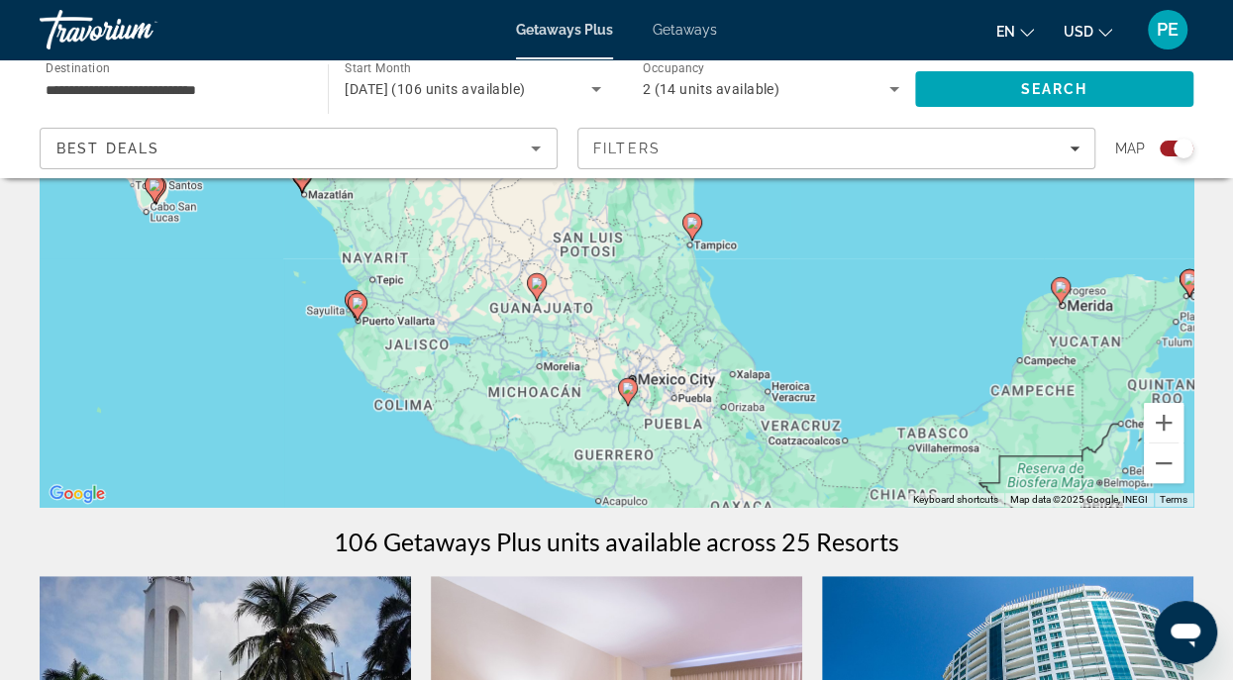
drag, startPoint x: 447, startPoint y: 406, endPoint x: 558, endPoint y: 245, distance: 196.4
click at [558, 245] on div "To activate drag with keyboard, press Alt + Enter. Once in keyboard drag state,…" at bounding box center [616, 210] width 1153 height 594
click at [1163, 421] on button "Zoom in" at bounding box center [1163, 423] width 40 height 40
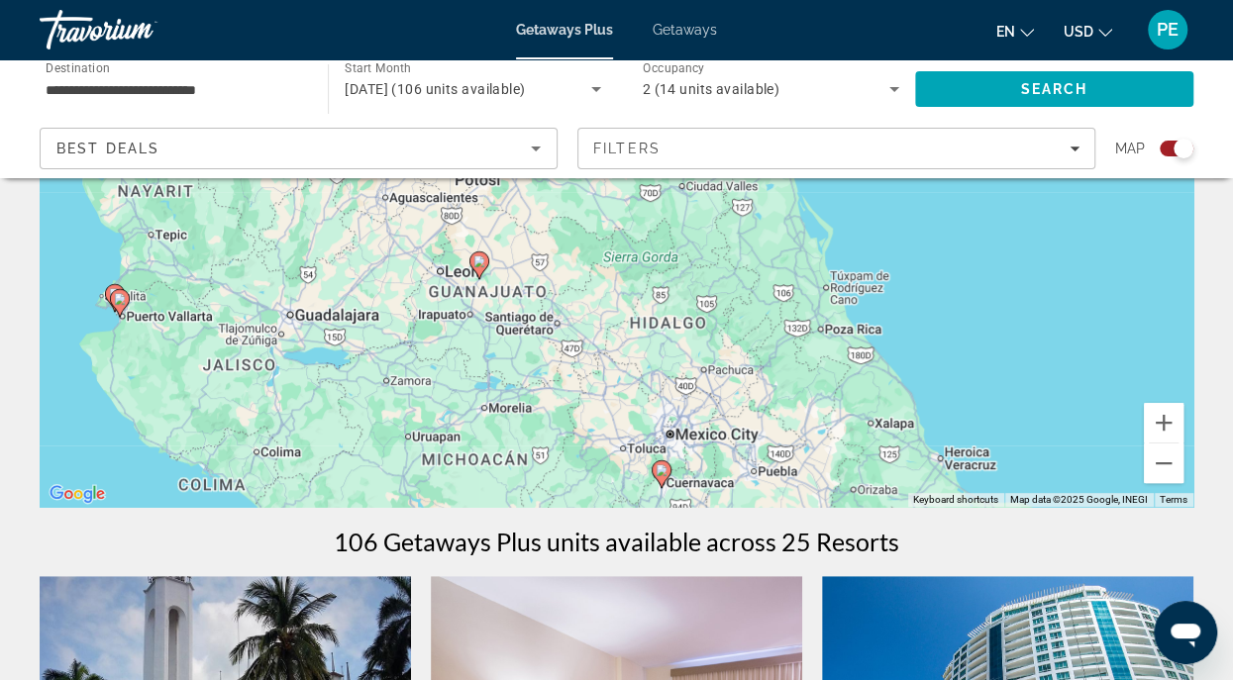
drag, startPoint x: 489, startPoint y: 433, endPoint x: 512, endPoint y: 312, distance: 122.9
click at [512, 312] on div "To activate drag with keyboard, press Alt + Enter. Once in keyboard drag state,…" at bounding box center [616, 210] width 1153 height 594
click at [1164, 416] on button "Zoom in" at bounding box center [1163, 423] width 40 height 40
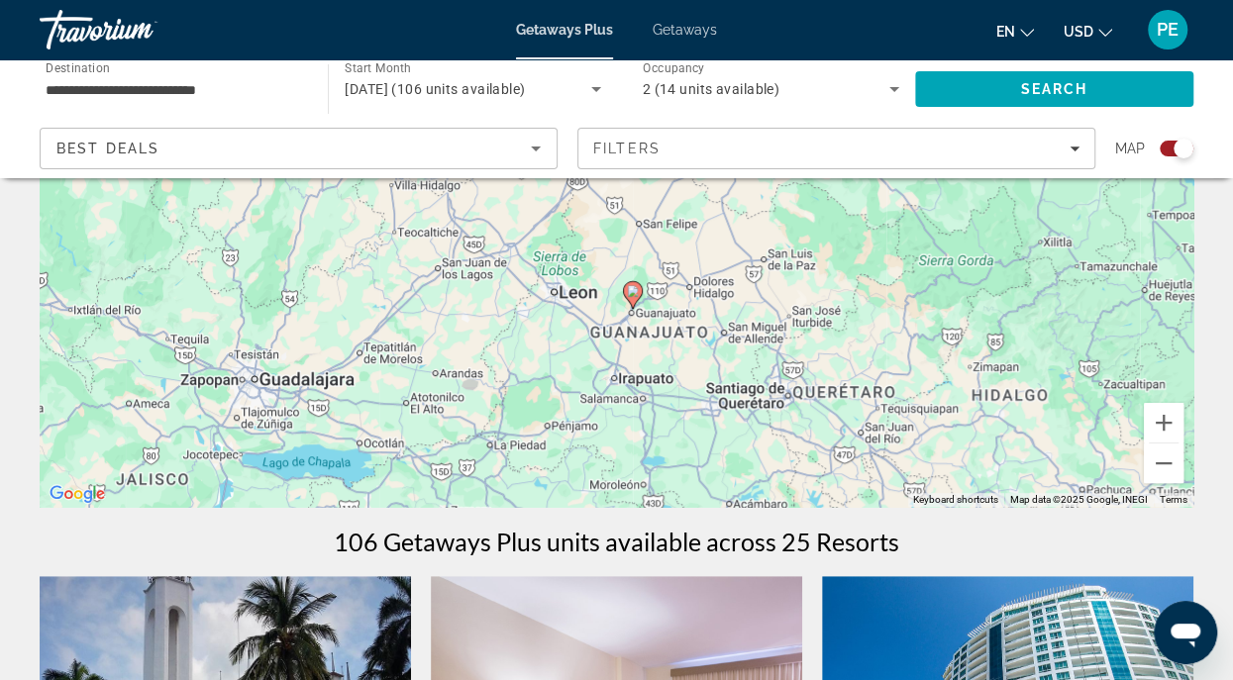
drag, startPoint x: 456, startPoint y: 396, endPoint x: 749, endPoint y: 356, distance: 295.7
click at [749, 356] on div "To activate drag with keyboard, press Alt + Enter. Once in keyboard drag state,…" at bounding box center [616, 210] width 1153 height 594
click at [1167, 419] on button "Zoom in" at bounding box center [1163, 423] width 40 height 40
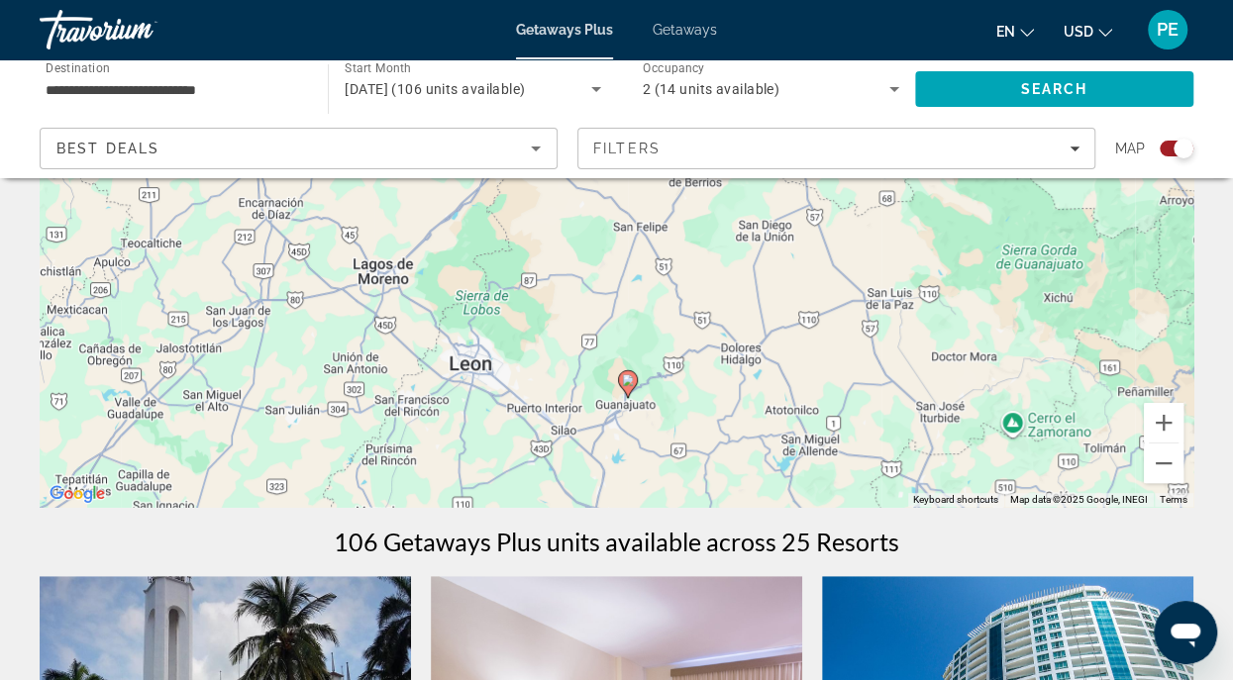
drag, startPoint x: 730, startPoint y: 441, endPoint x: 663, endPoint y: 406, distance: 74.8
click at [668, 410] on div "To activate drag with keyboard, press Alt + Enter. Once in keyboard drag state,…" at bounding box center [616, 210] width 1153 height 594
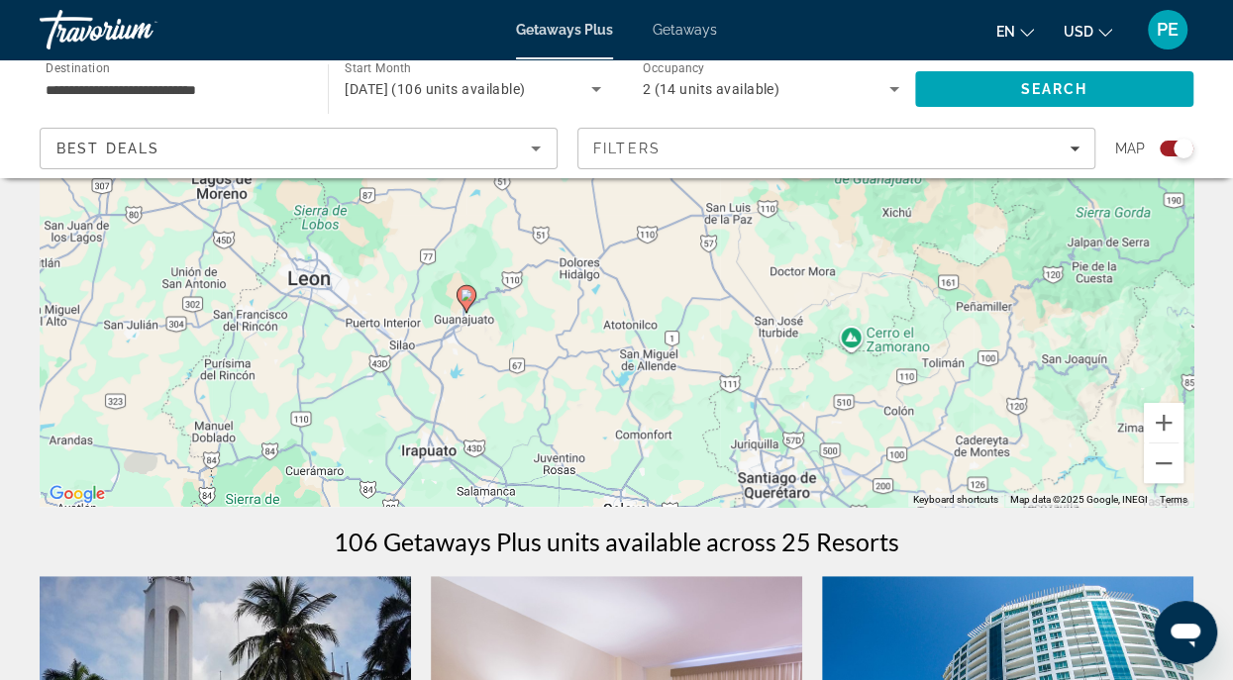
click at [650, 398] on div "To activate drag with keyboard, press Alt + Enter. Once in keyboard drag state,…" at bounding box center [616, 210] width 1153 height 594
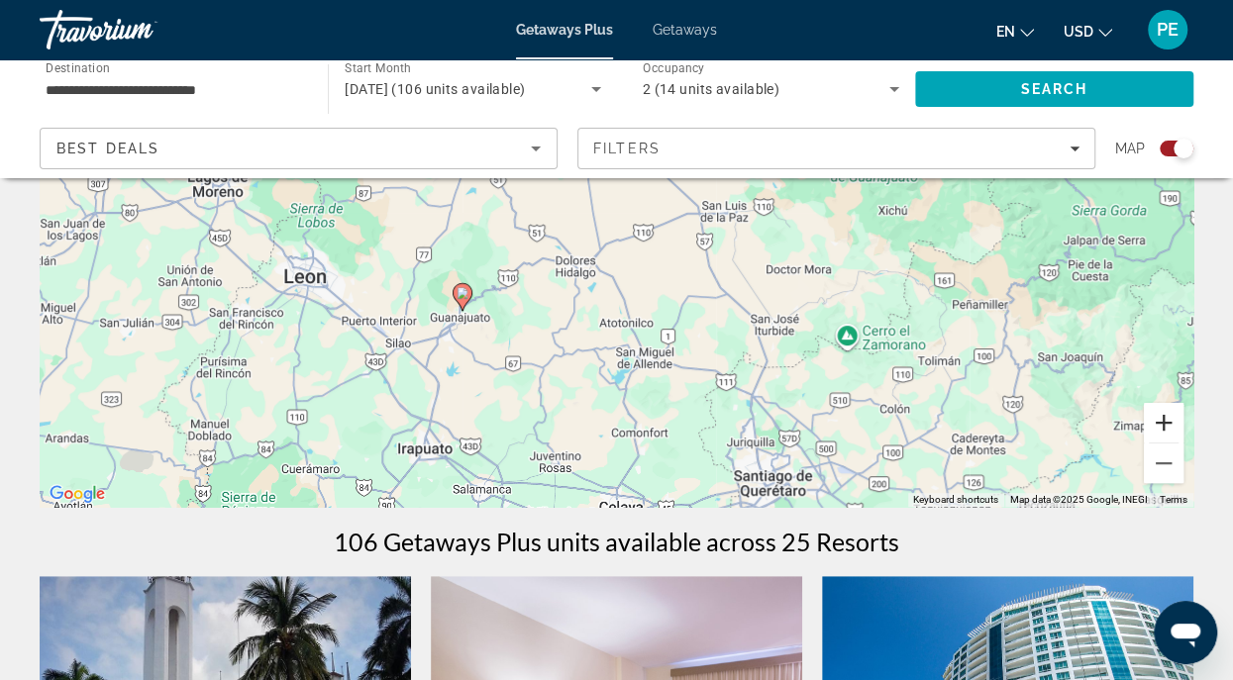
click at [1163, 419] on button "Zoom in" at bounding box center [1163, 423] width 40 height 40
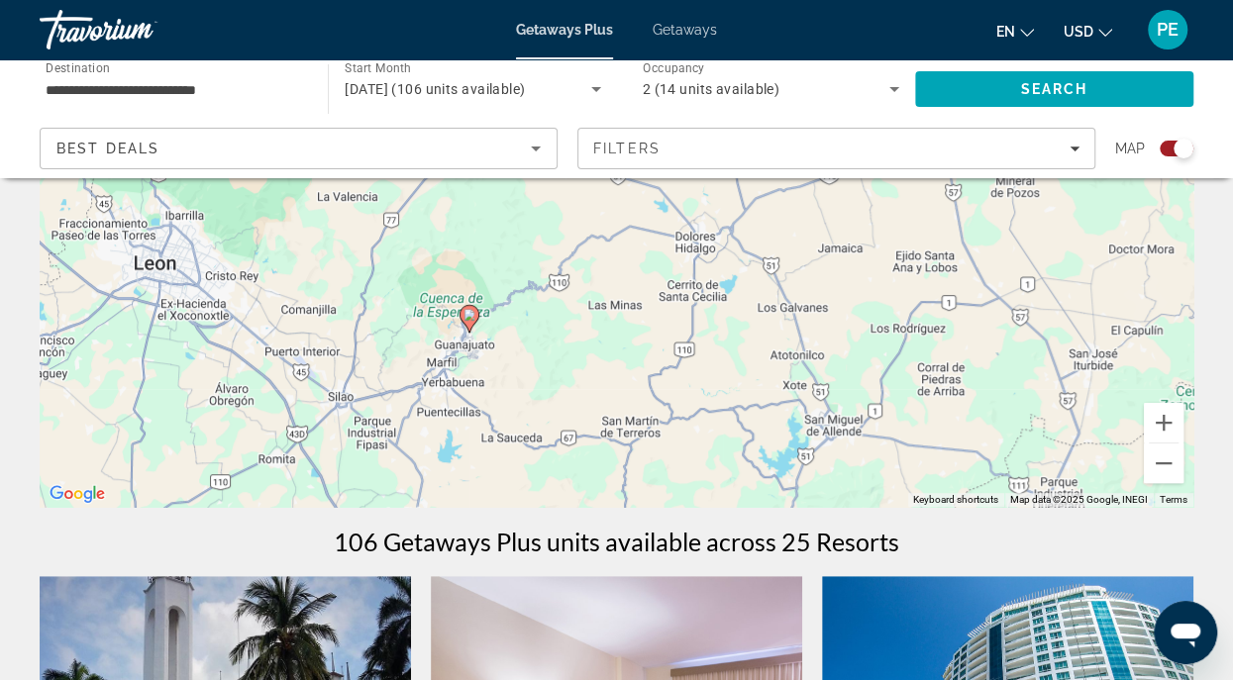
drag, startPoint x: 432, startPoint y: 445, endPoint x: 596, endPoint y: 364, distance: 182.9
click at [596, 364] on div "To activate drag with keyboard, press Alt + Enter. Once in keyboard drag state,…" at bounding box center [616, 210] width 1153 height 594
click at [1163, 422] on button "Zoom in" at bounding box center [1163, 423] width 40 height 40
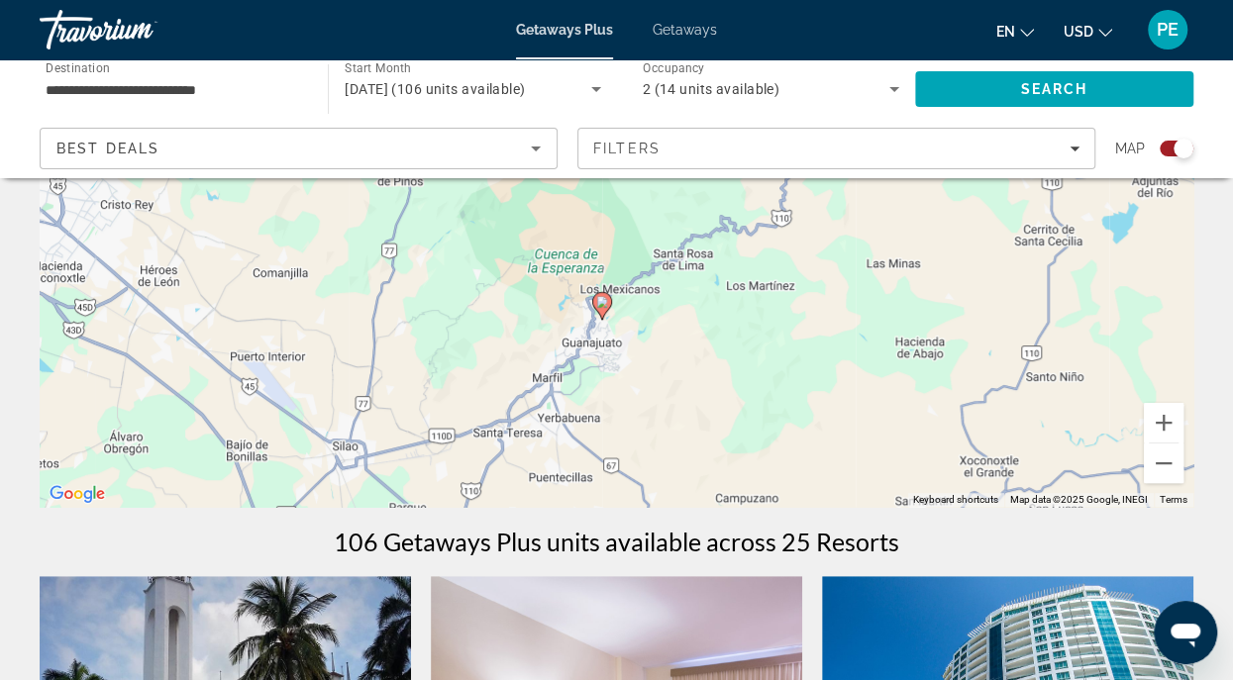
drag, startPoint x: 584, startPoint y: 483, endPoint x: 865, endPoint y: 345, distance: 313.5
click at [865, 345] on div "To activate drag with keyboard, press Alt + Enter. Once in keyboard drag state,…" at bounding box center [616, 210] width 1153 height 594
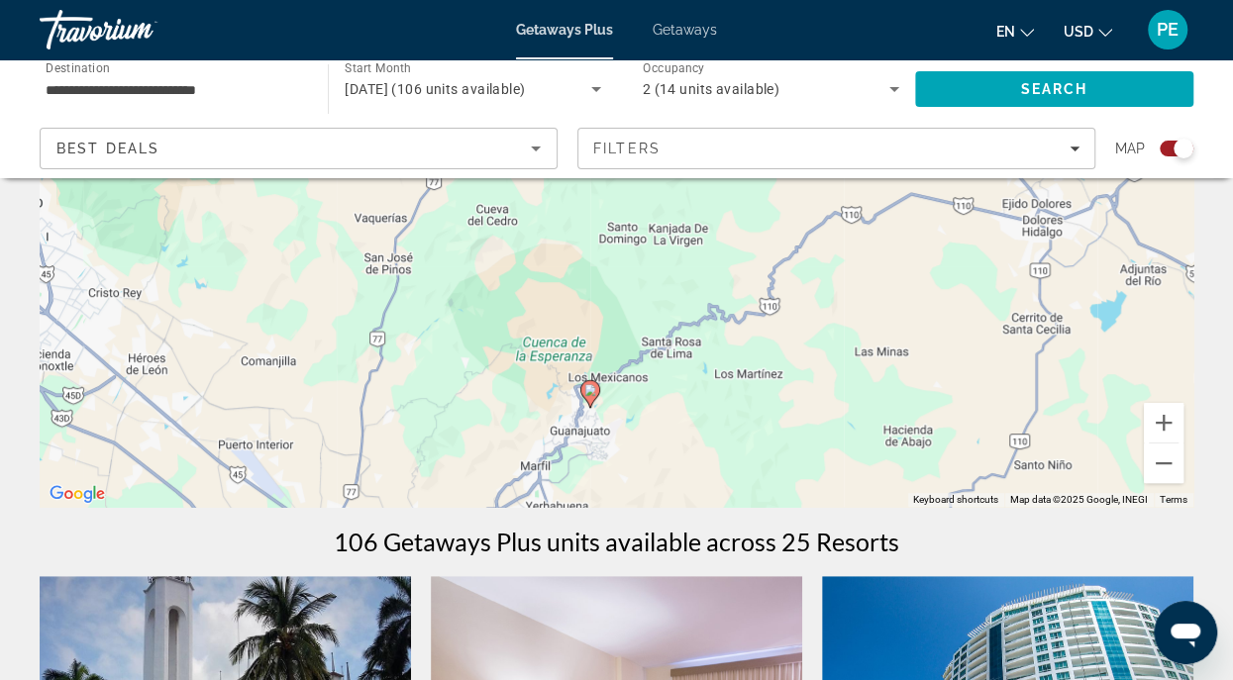
drag, startPoint x: 602, startPoint y: 450, endPoint x: 590, endPoint y: 537, distance: 86.9
click at [590, 507] on div "To activate drag with keyboard, press Alt + Enter. Once in keyboard drag state,…" at bounding box center [616, 210] width 1153 height 594
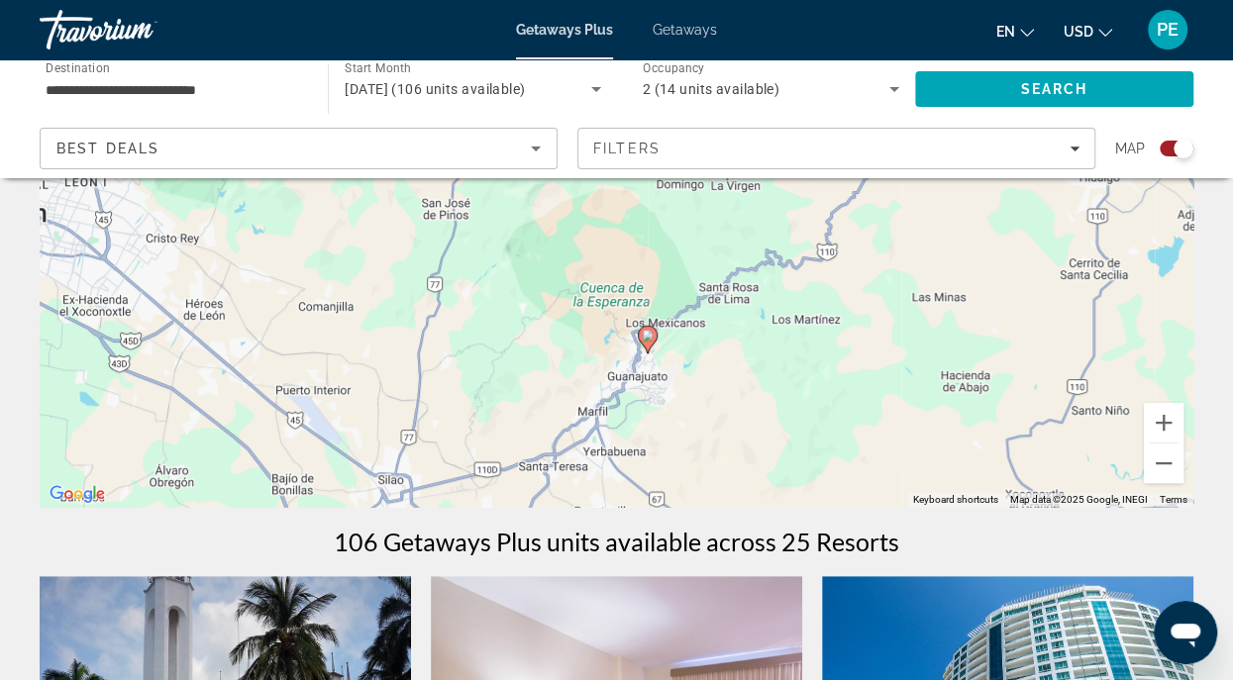
drag, startPoint x: 624, startPoint y: 365, endPoint x: 680, endPoint y: 313, distance: 77.1
click at [680, 313] on div "To activate drag with keyboard, press Alt + Enter. Once in keyboard drag state,…" at bounding box center [616, 210] width 1153 height 594
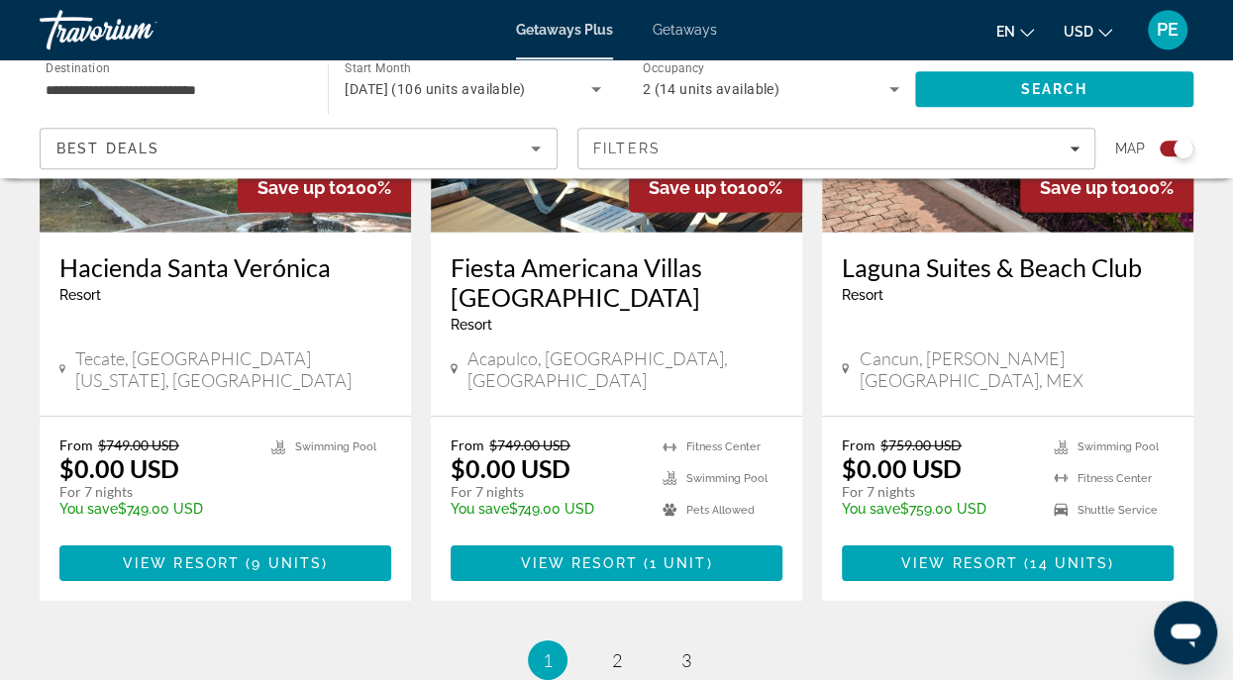
scroll to position [3279, 0]
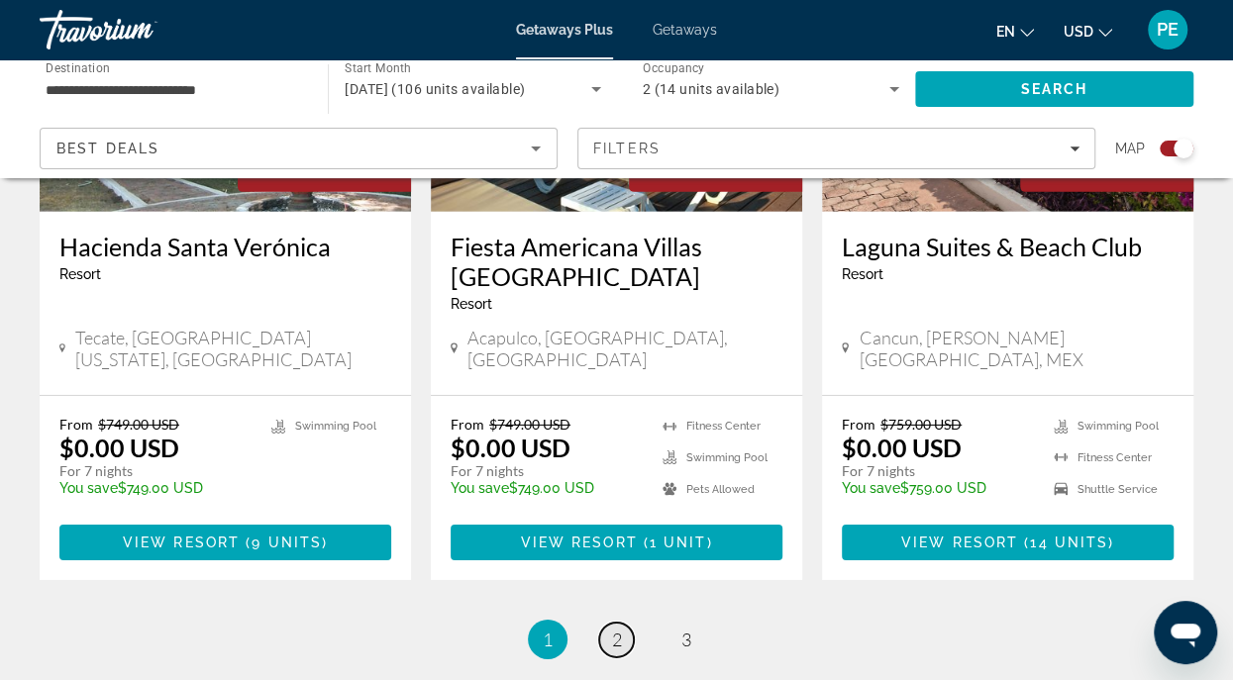
click at [613, 629] on span "2" at bounding box center [617, 640] width 10 height 22
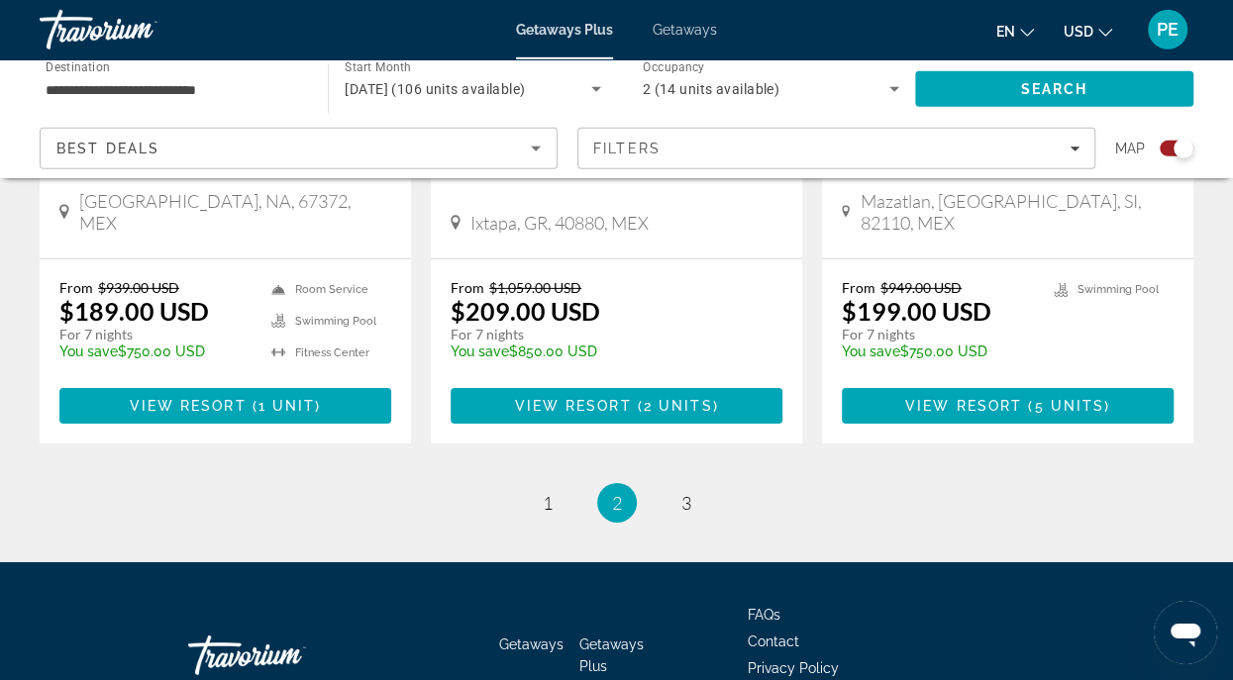
scroll to position [3306, 0]
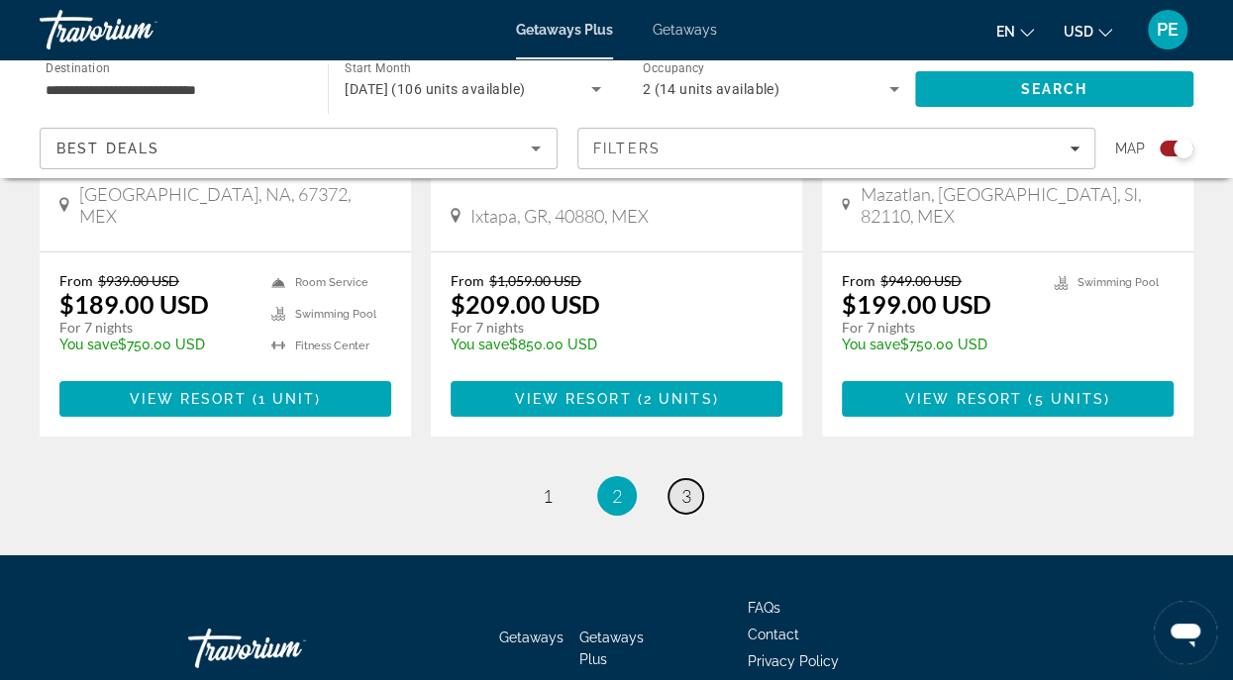
click at [690, 485] on span "3" at bounding box center [686, 496] width 10 height 22
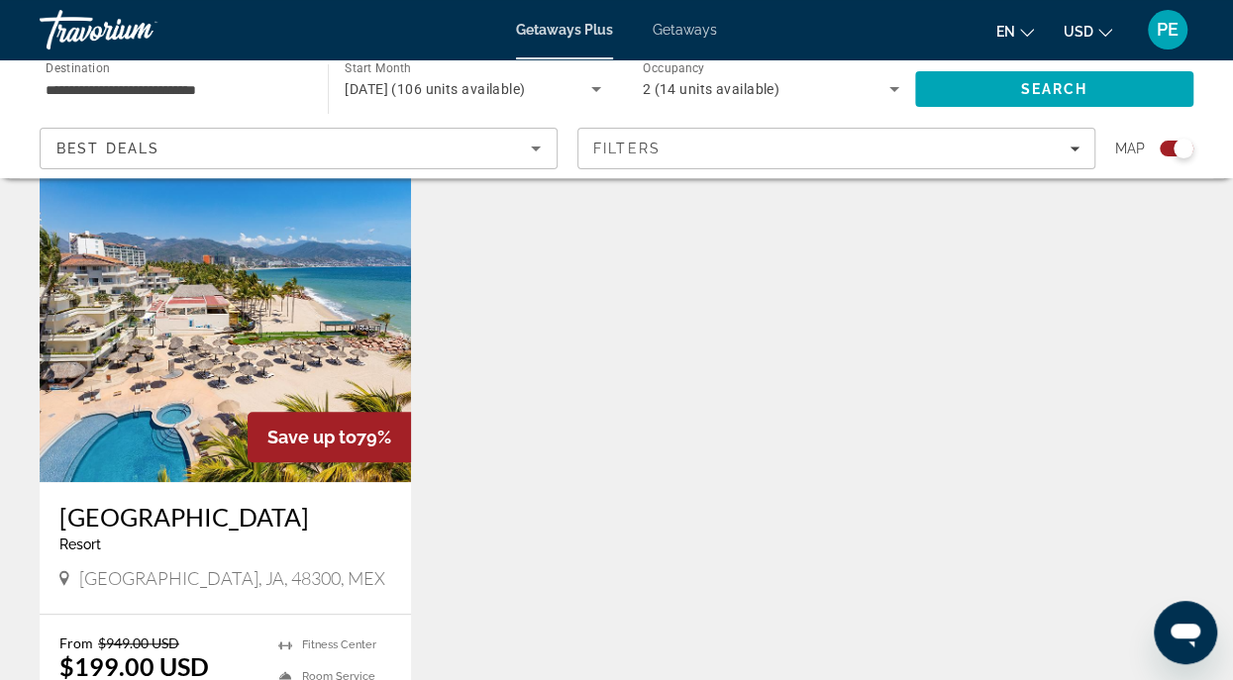
scroll to position [713, 0]
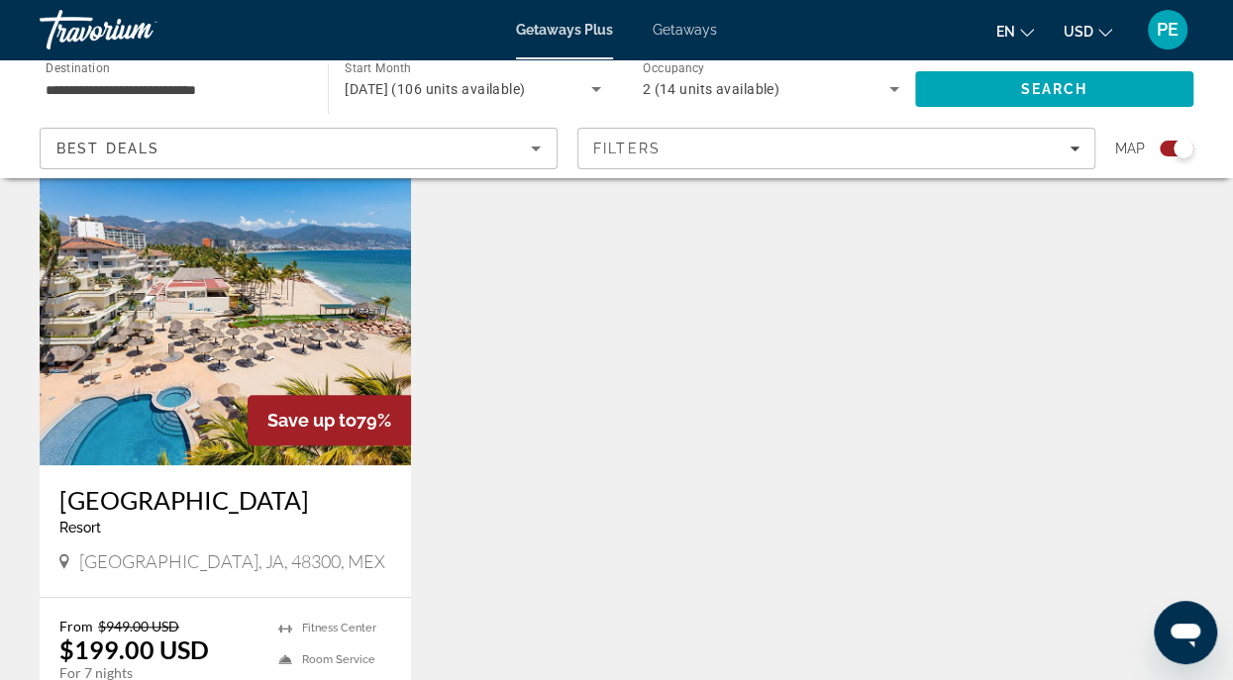
click at [202, 324] on img "Main content" at bounding box center [225, 307] width 371 height 317
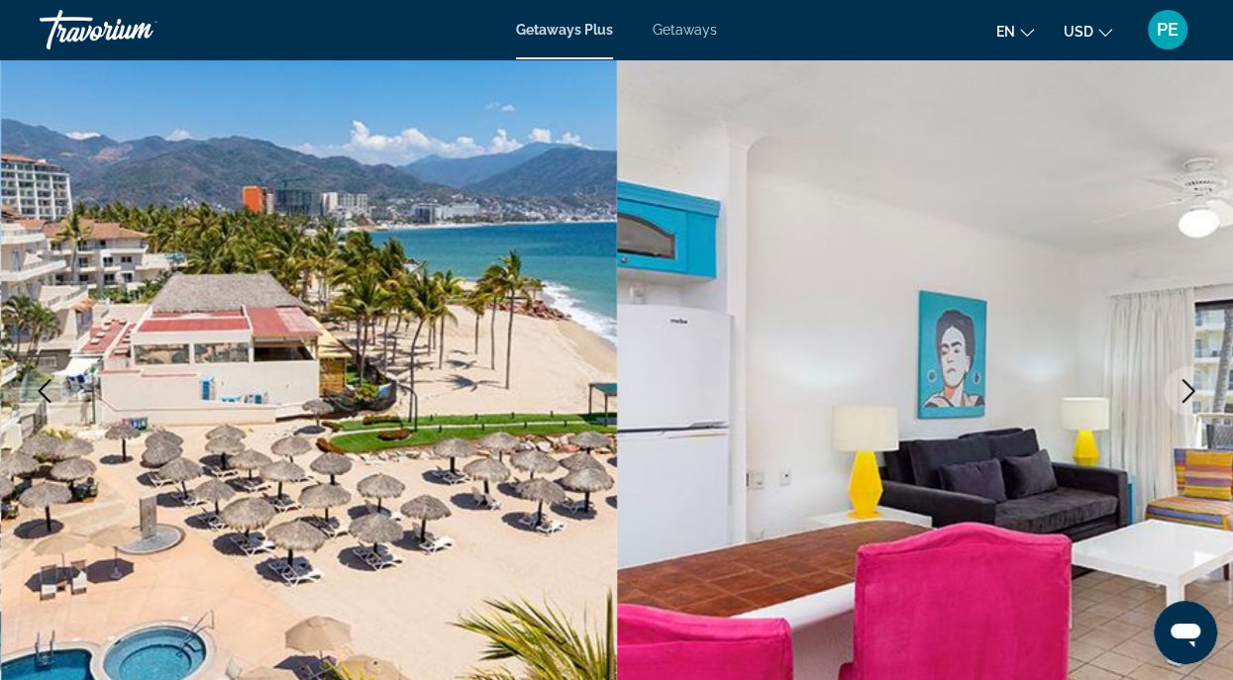
scroll to position [143, 0]
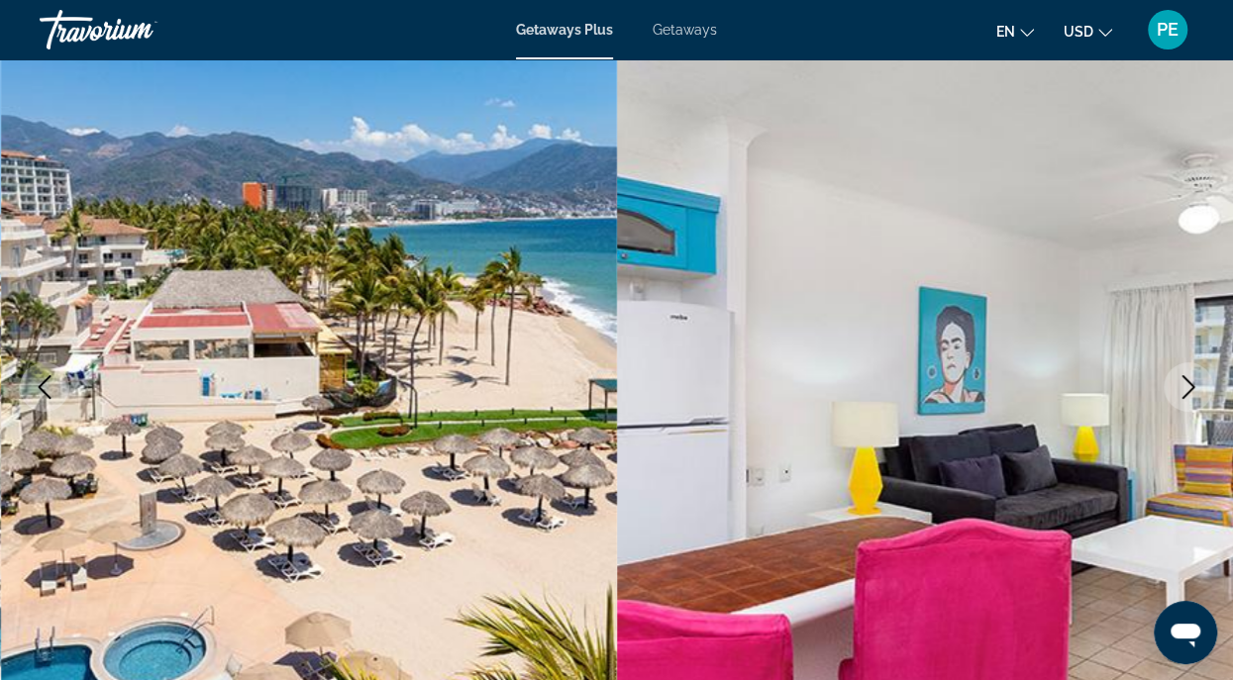
click at [1182, 379] on icon "Next image" at bounding box center [1188, 387] width 24 height 24
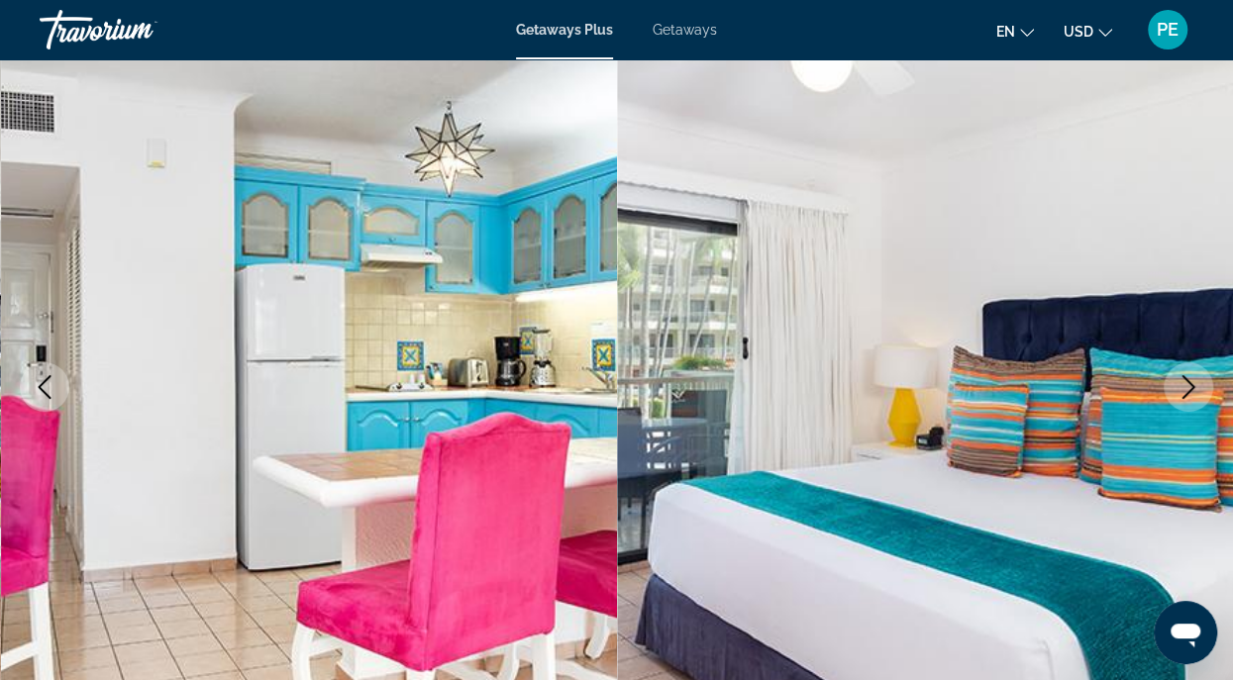
click at [1182, 379] on icon "Next image" at bounding box center [1188, 387] width 24 height 24
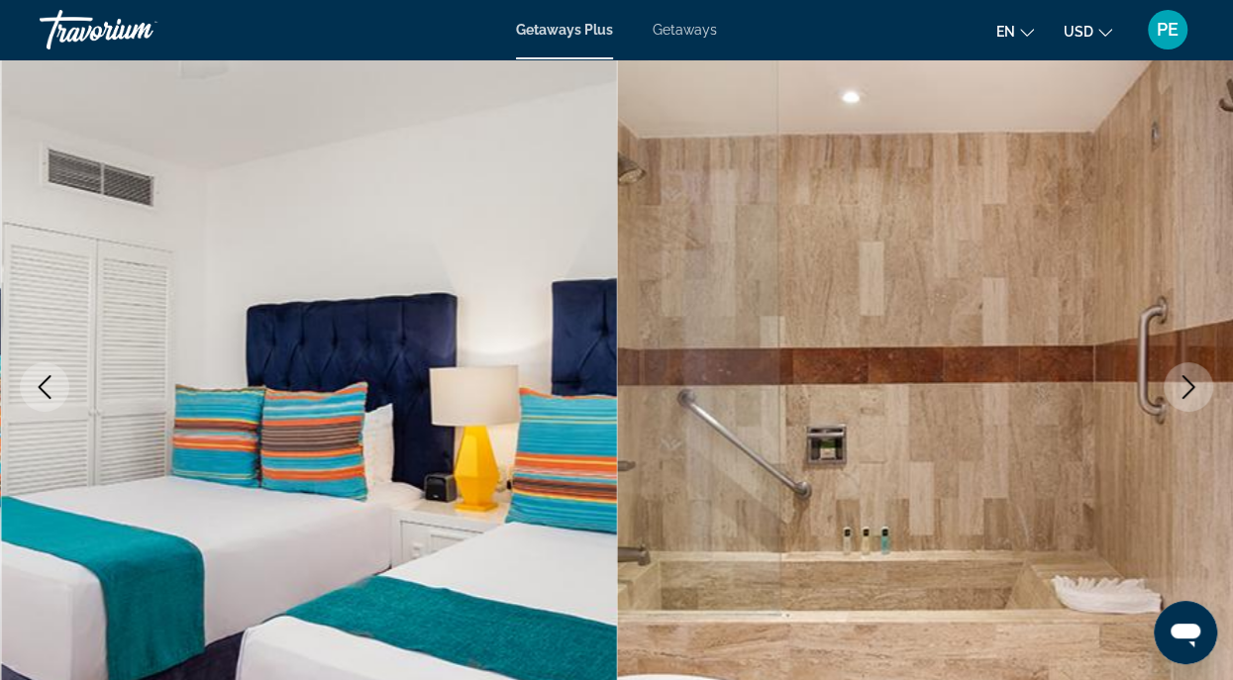
click at [1182, 379] on icon "Next image" at bounding box center [1188, 387] width 24 height 24
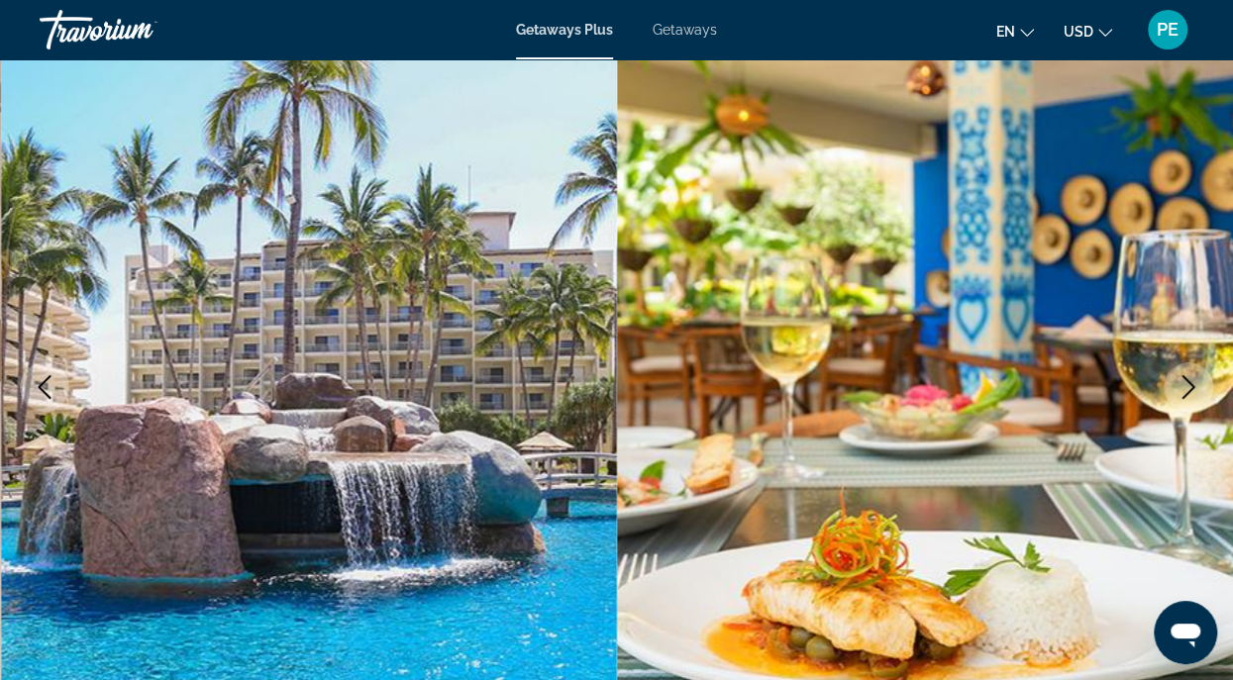
click at [1182, 379] on icon "Next image" at bounding box center [1188, 387] width 24 height 24
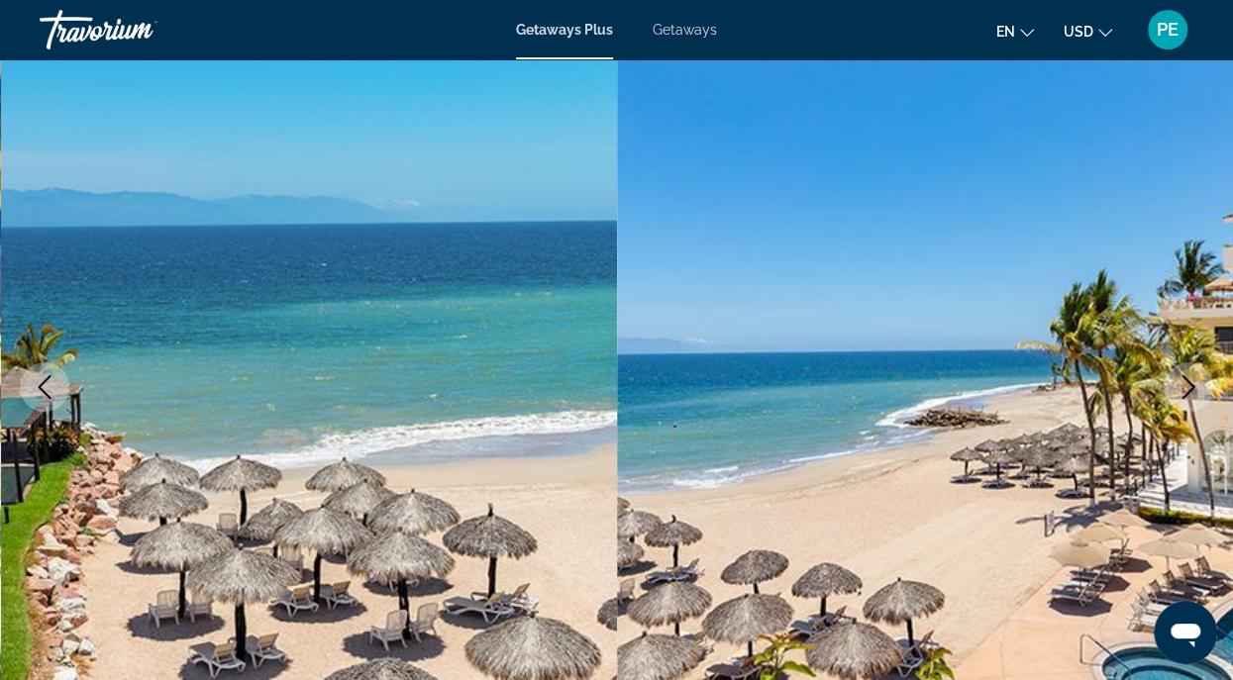
click at [1182, 379] on icon "Next image" at bounding box center [1188, 387] width 24 height 24
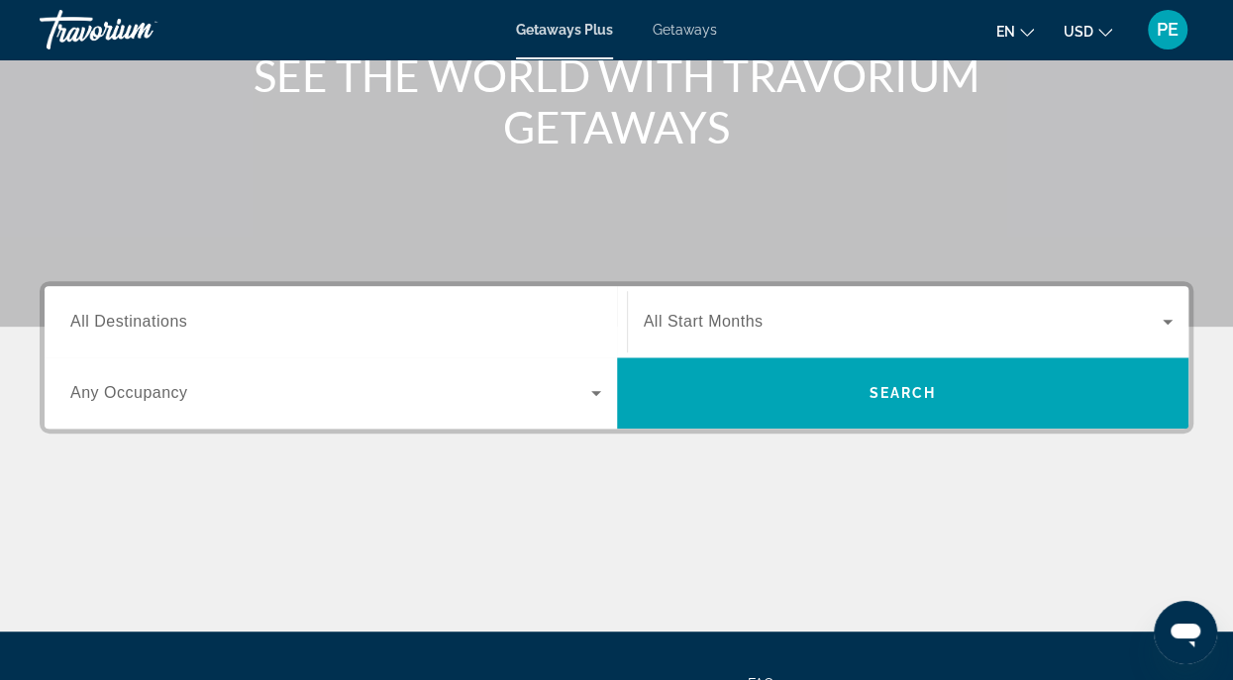
scroll to position [285, 0]
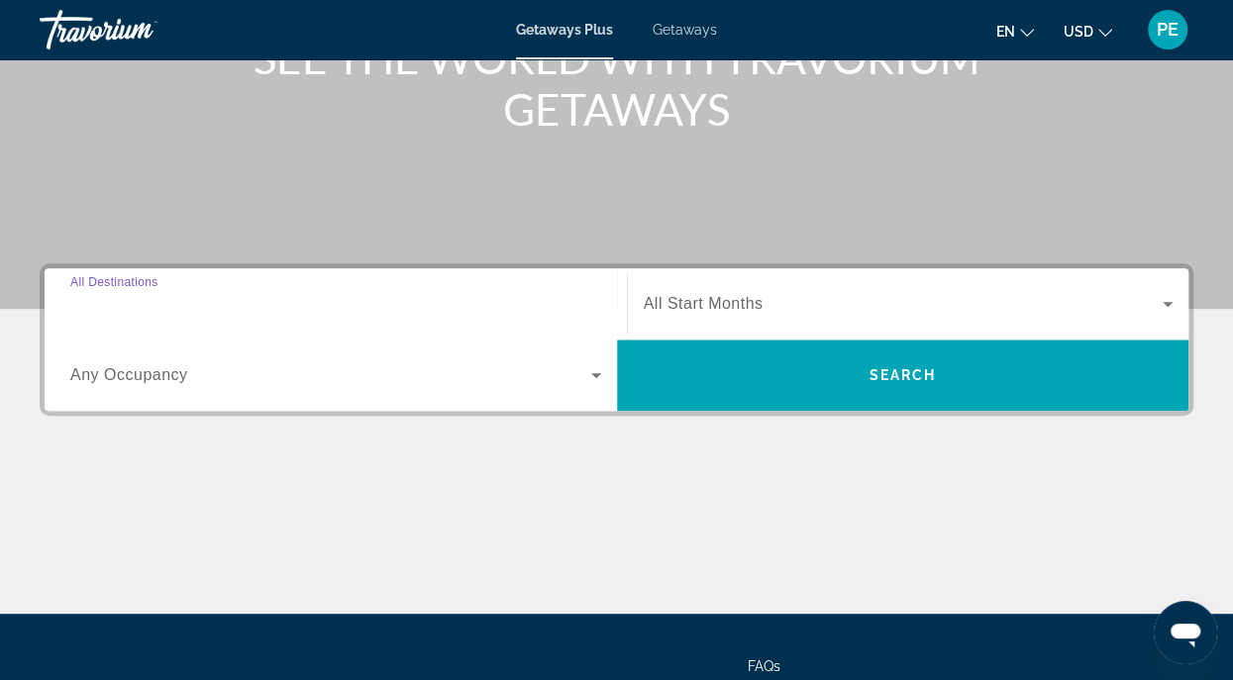
click at [575, 301] on input "Destination All Destinations" at bounding box center [335, 305] width 531 height 24
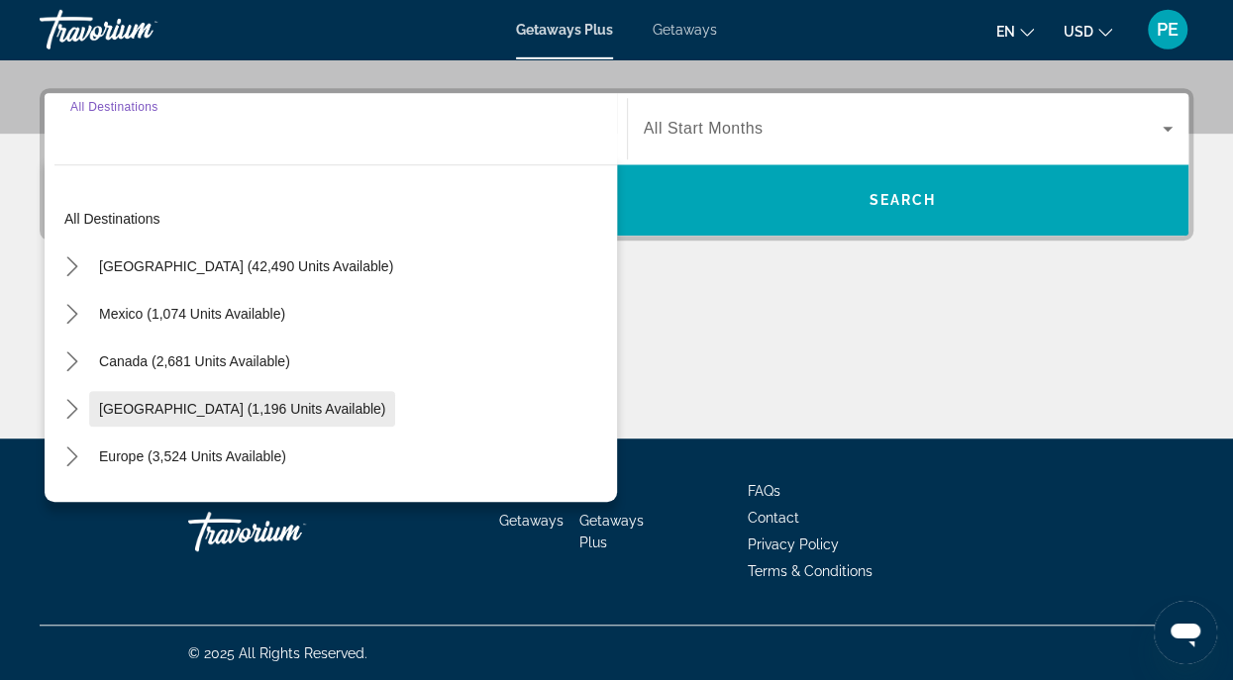
scroll to position [461, 0]
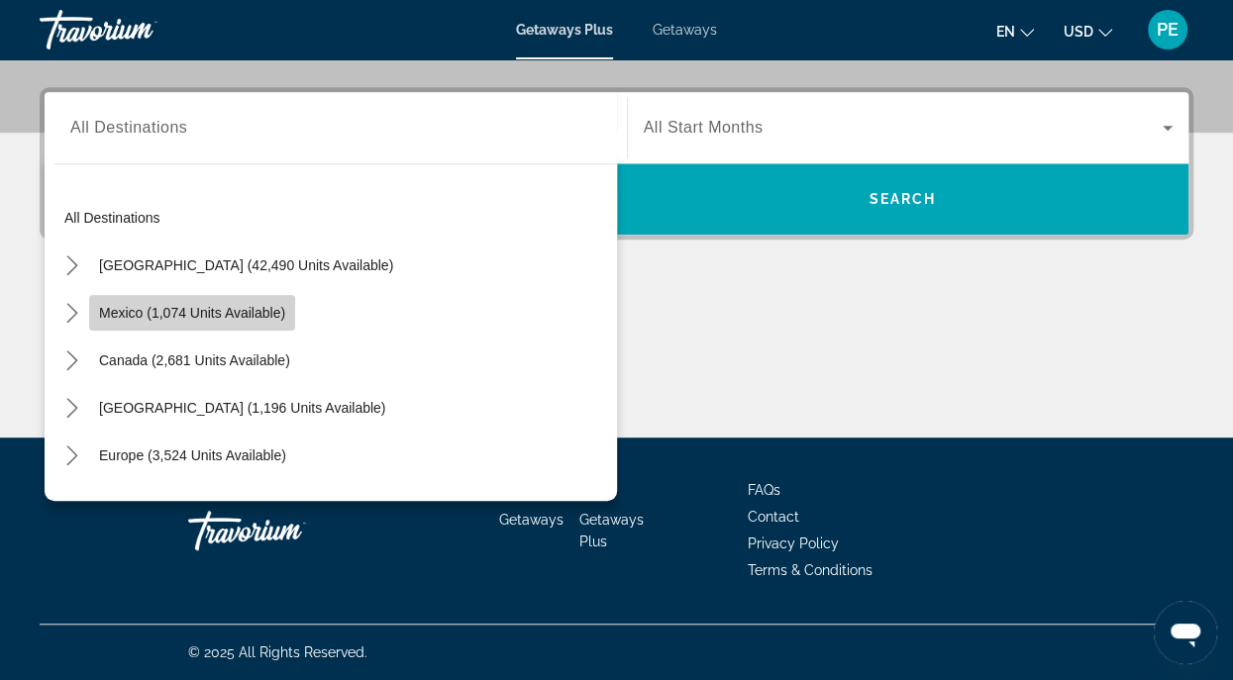
click at [164, 309] on span "Mexico (1,074 units available)" at bounding box center [192, 313] width 186 height 16
type input "**********"
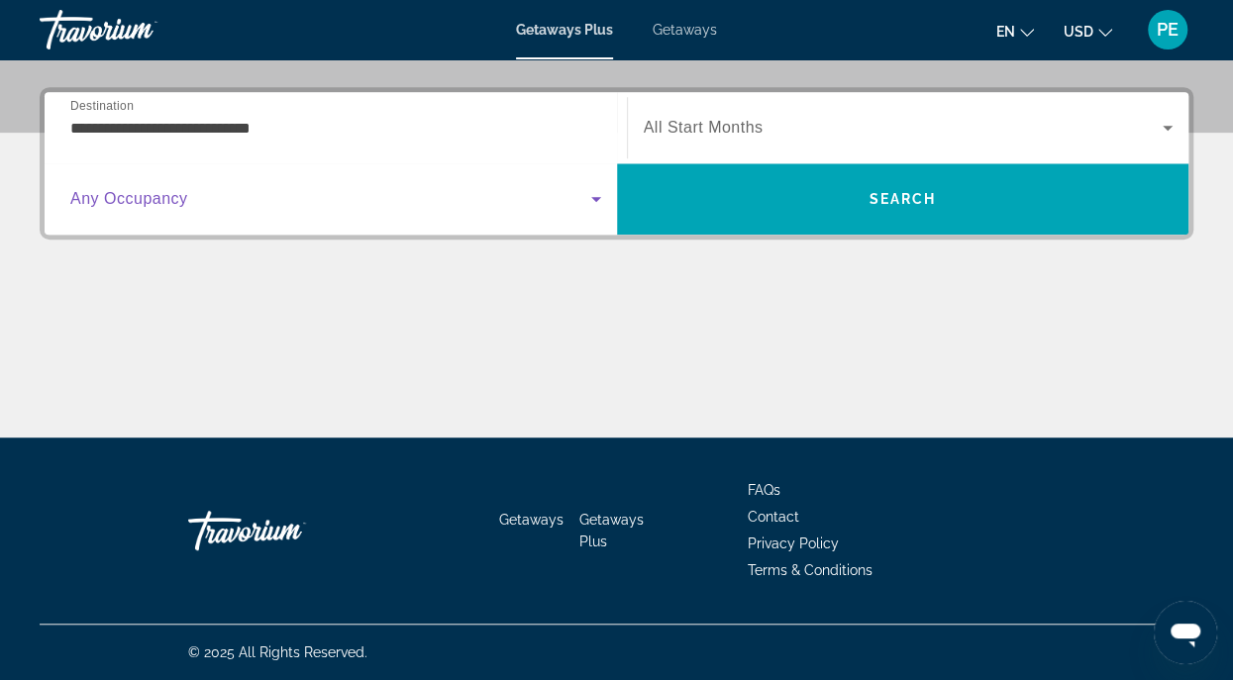
click at [595, 204] on icon "Search widget" at bounding box center [596, 199] width 24 height 24
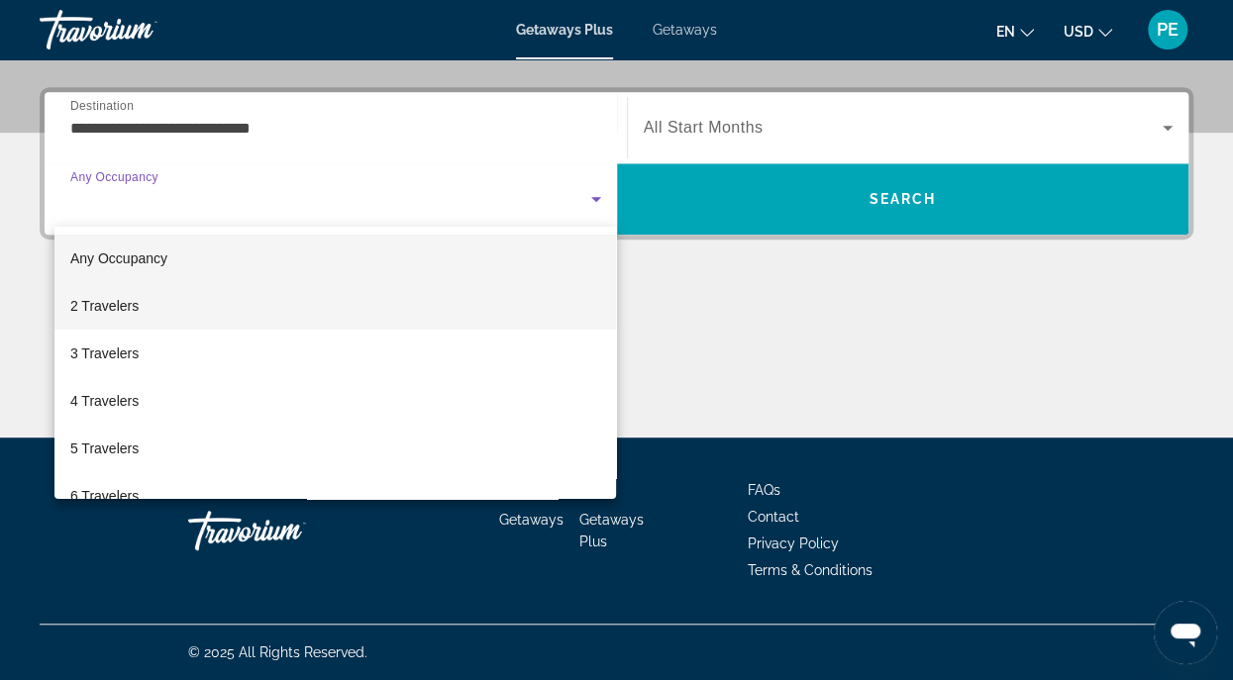
click at [181, 310] on mat-option "2 Travelers" at bounding box center [334, 306] width 561 height 48
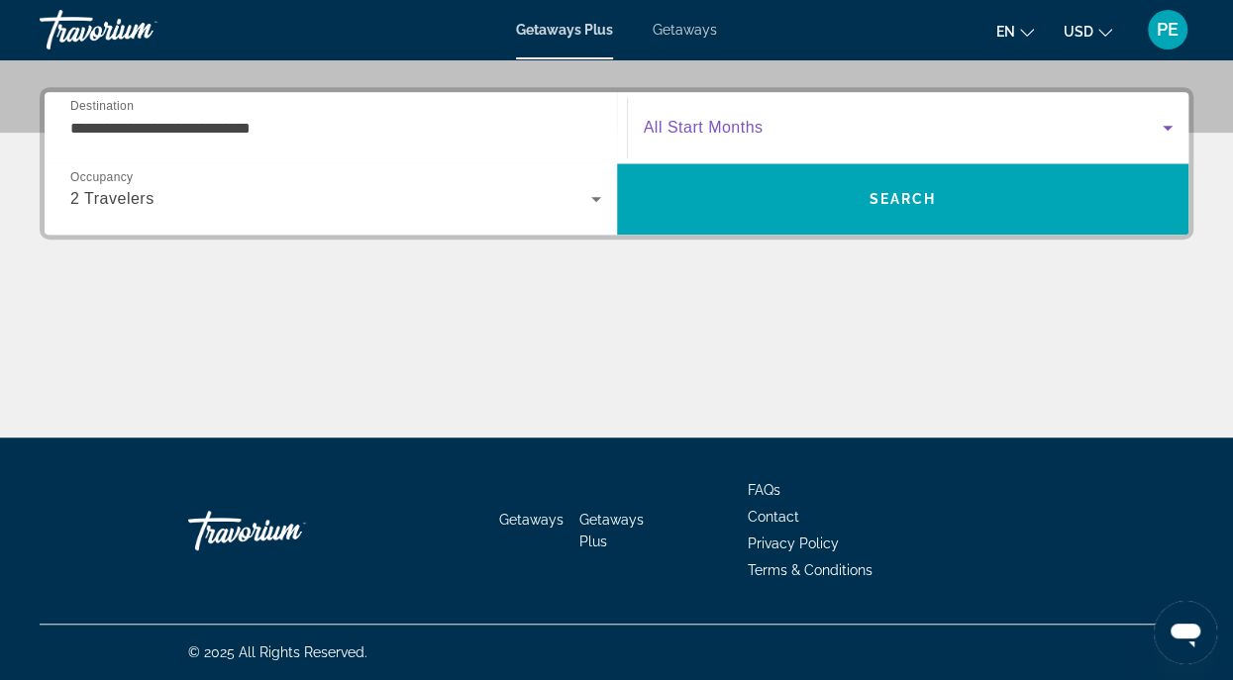
click at [1169, 131] on icon "Search widget" at bounding box center [1167, 128] width 24 height 24
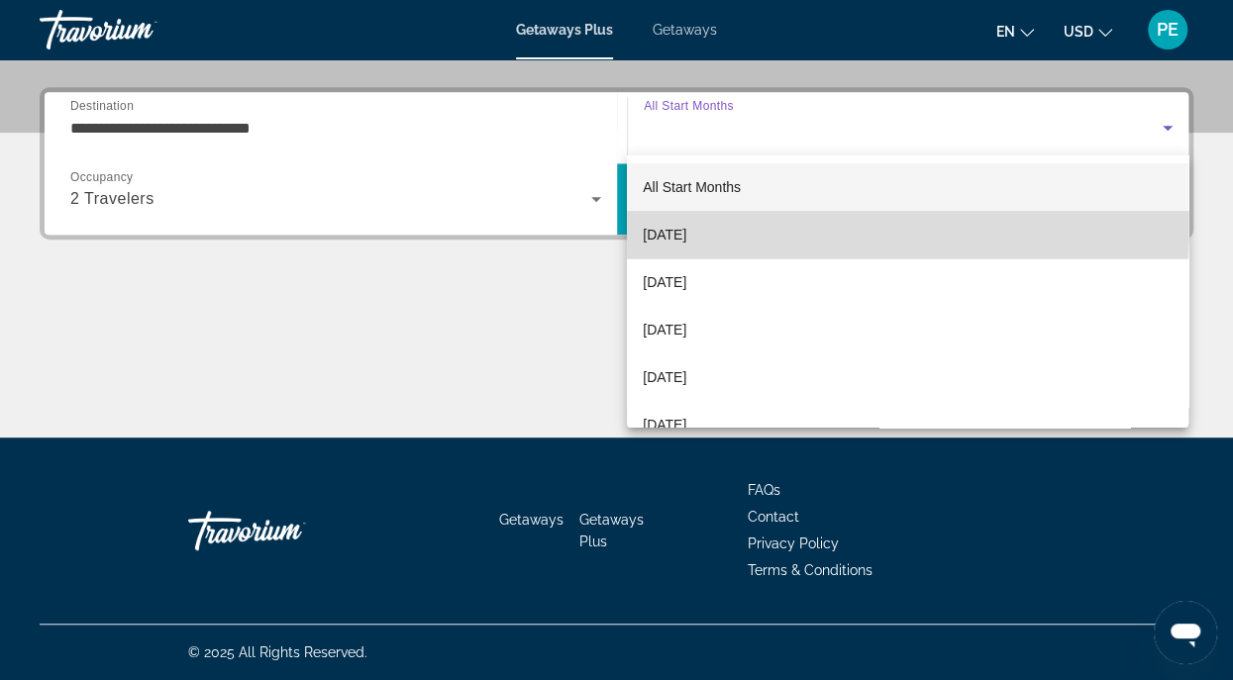
click at [686, 226] on span "[DATE]" at bounding box center [665, 235] width 44 height 24
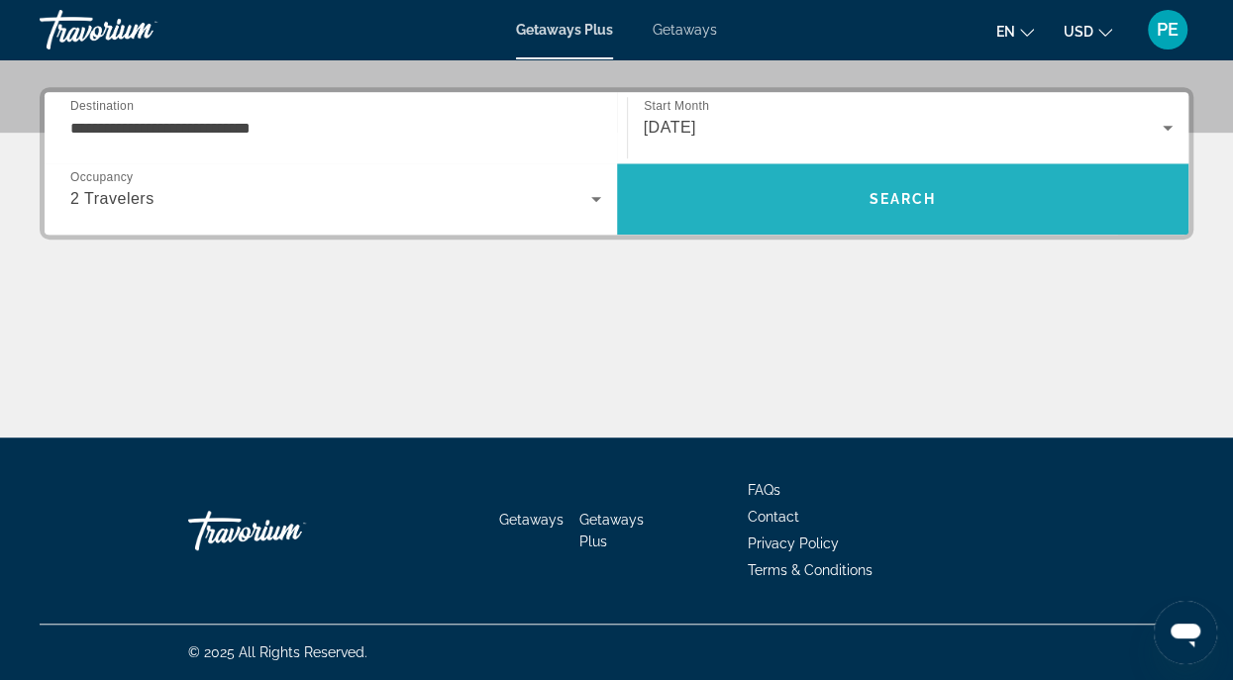
click at [906, 193] on span "Search" at bounding box center [901, 199] width 67 height 16
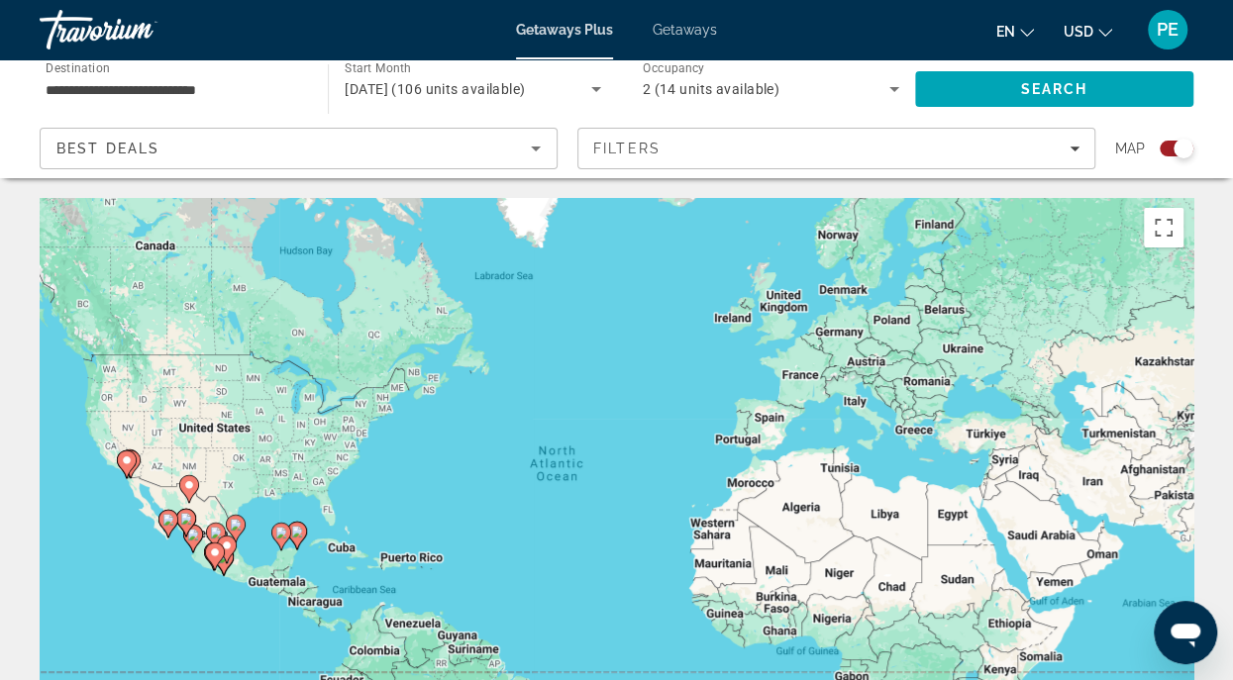
click at [1179, 151] on div "Search widget" at bounding box center [1183, 149] width 20 height 20
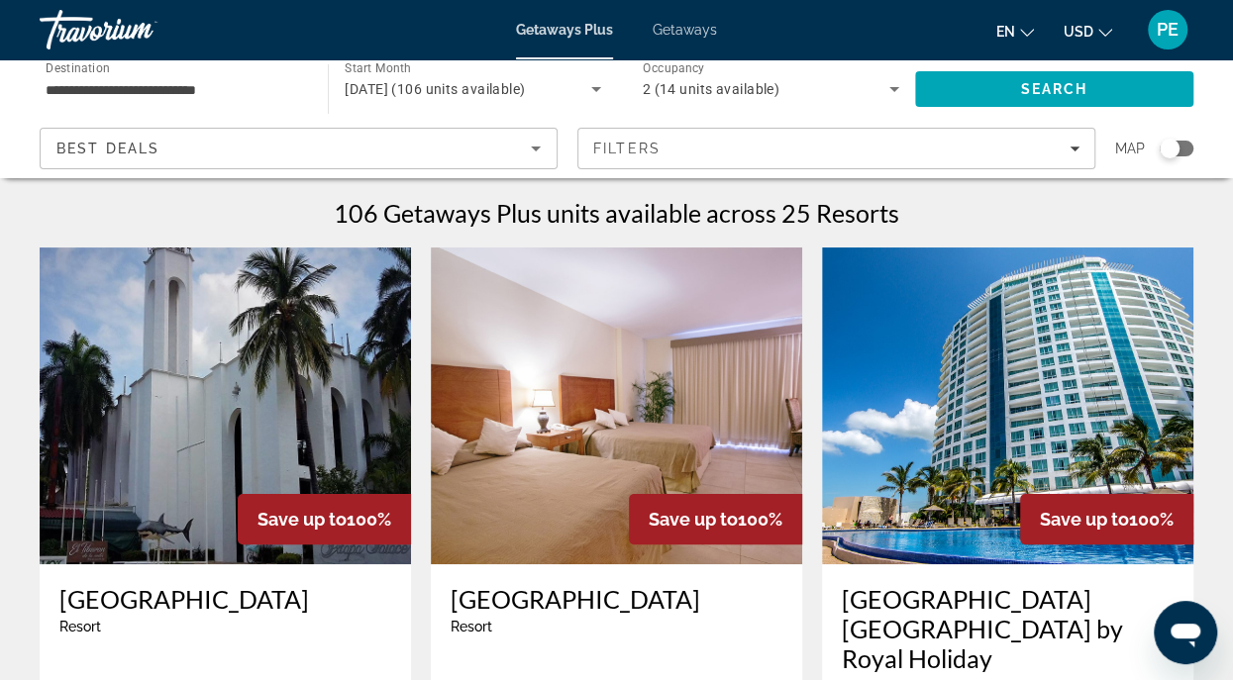
click at [1180, 146] on div "Search widget" at bounding box center [1176, 149] width 34 height 16
